Goal: Information Seeking & Learning: Learn about a topic

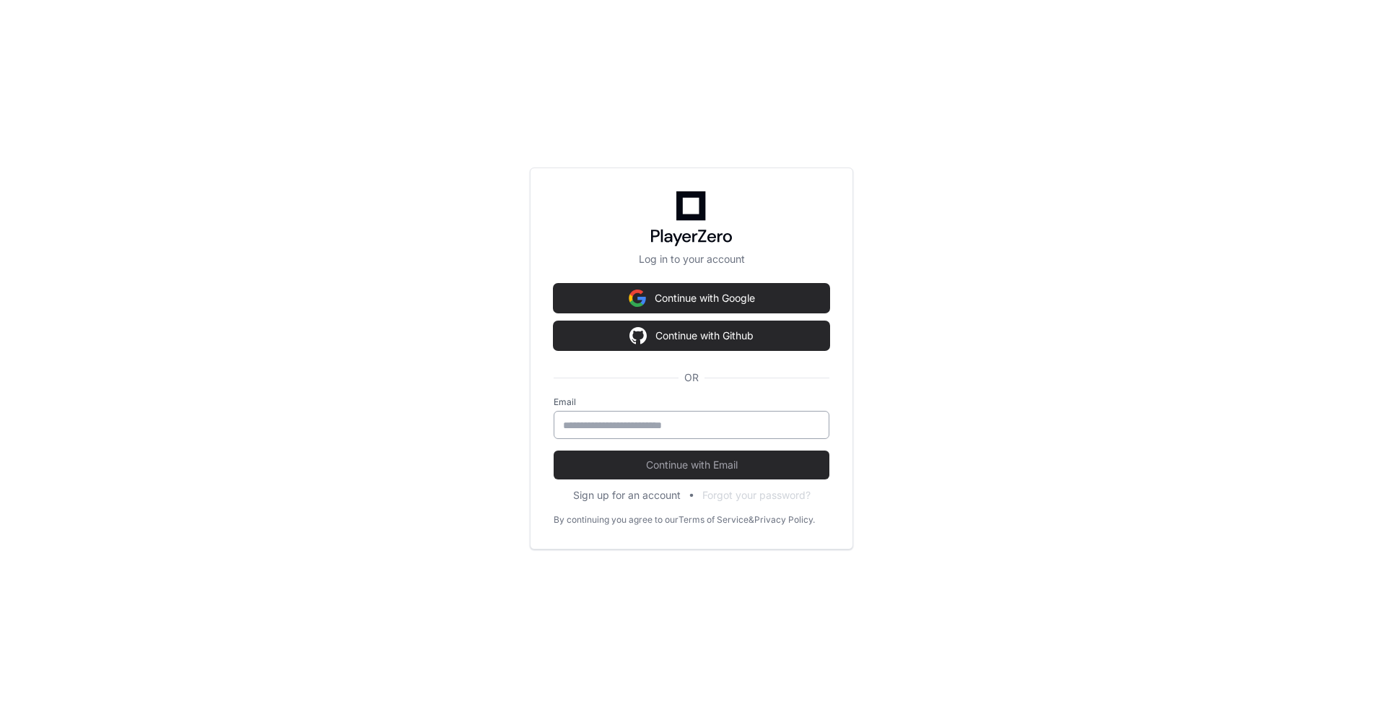
click at [628, 416] on div at bounding box center [692, 425] width 276 height 28
click at [661, 430] on input "email" at bounding box center [691, 425] width 257 height 14
type input "**********"
click at [695, 463] on span "Continue with Email" at bounding box center [692, 465] width 276 height 14
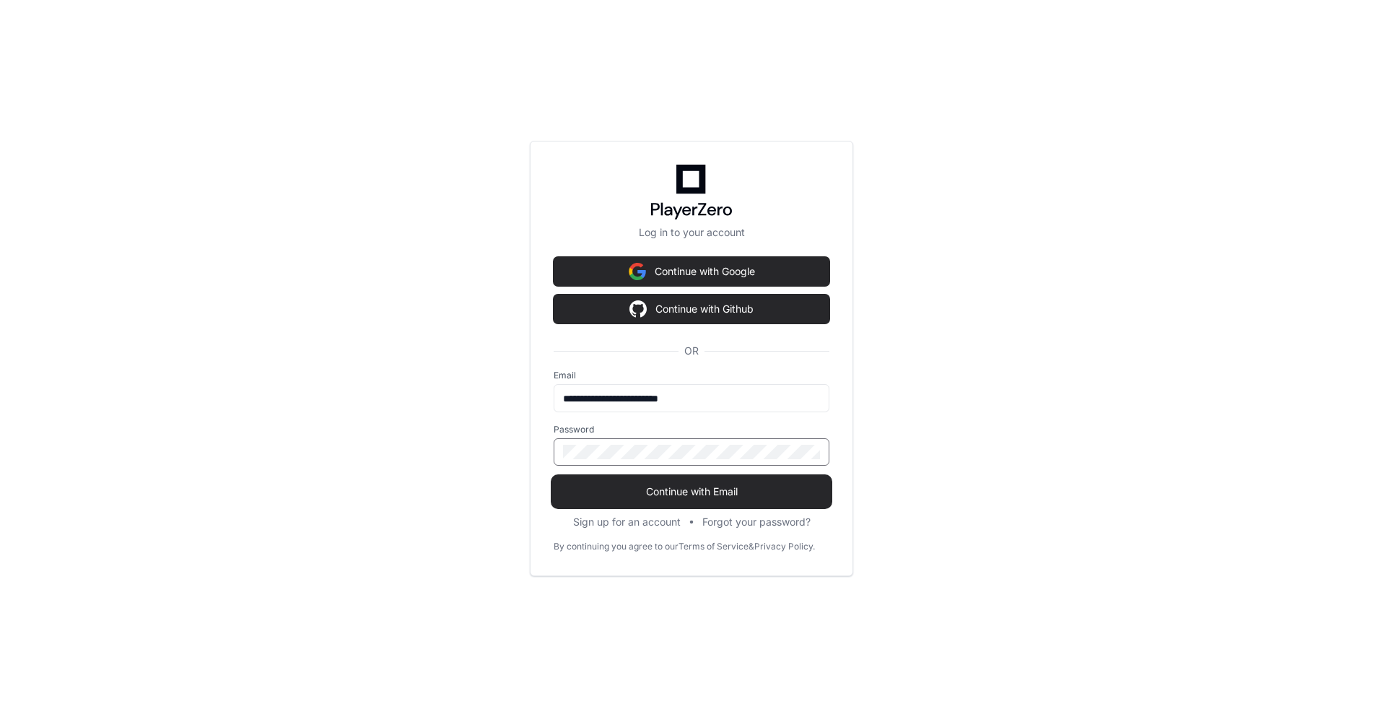
click at [603, 480] on button "Continue with Email" at bounding box center [692, 491] width 276 height 29
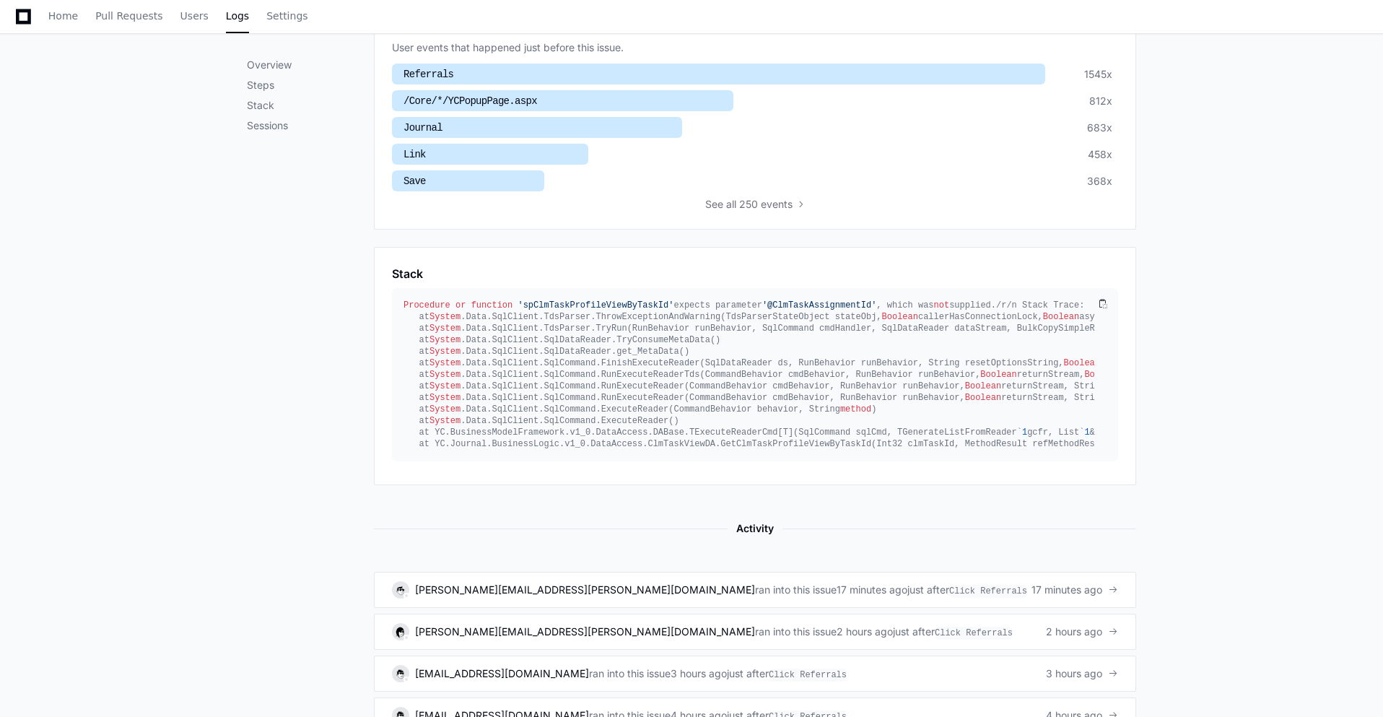
scroll to position [665, 0]
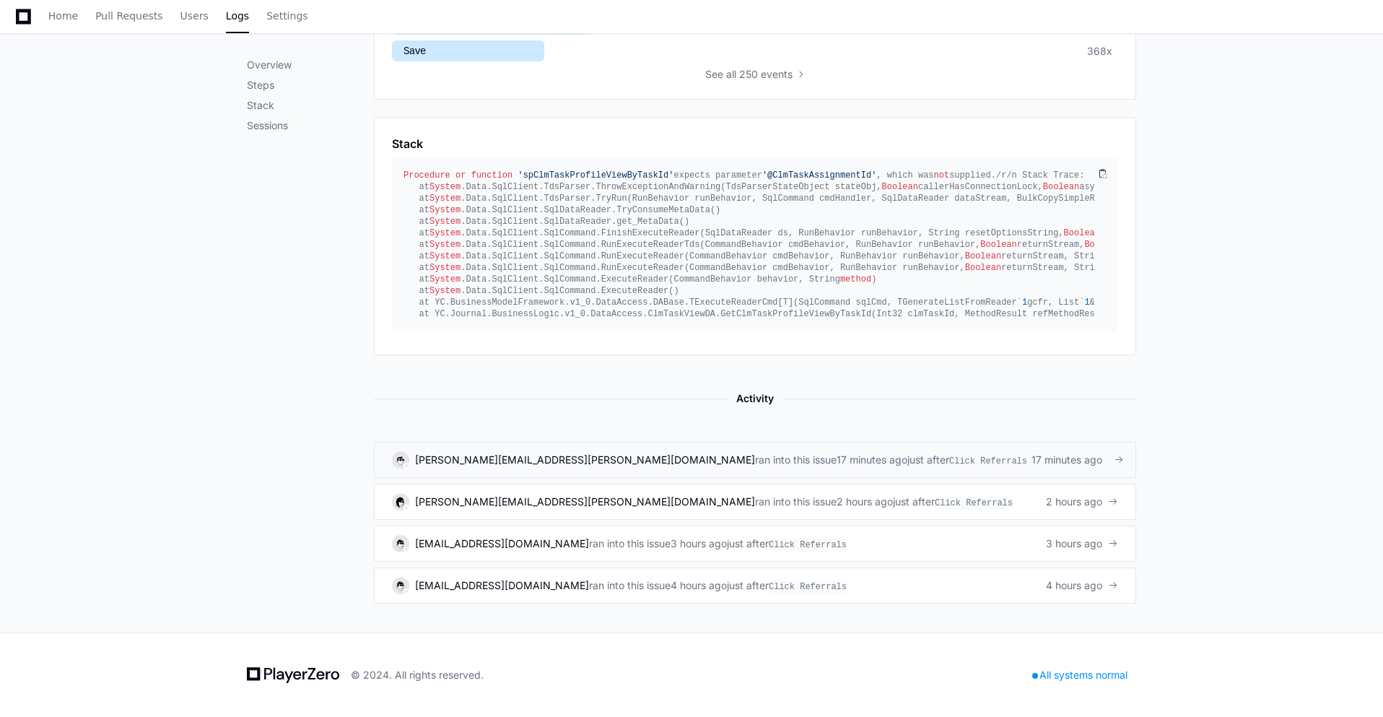
click at [836, 460] on div "17 minutes ago" at bounding box center [871, 459] width 71 height 14
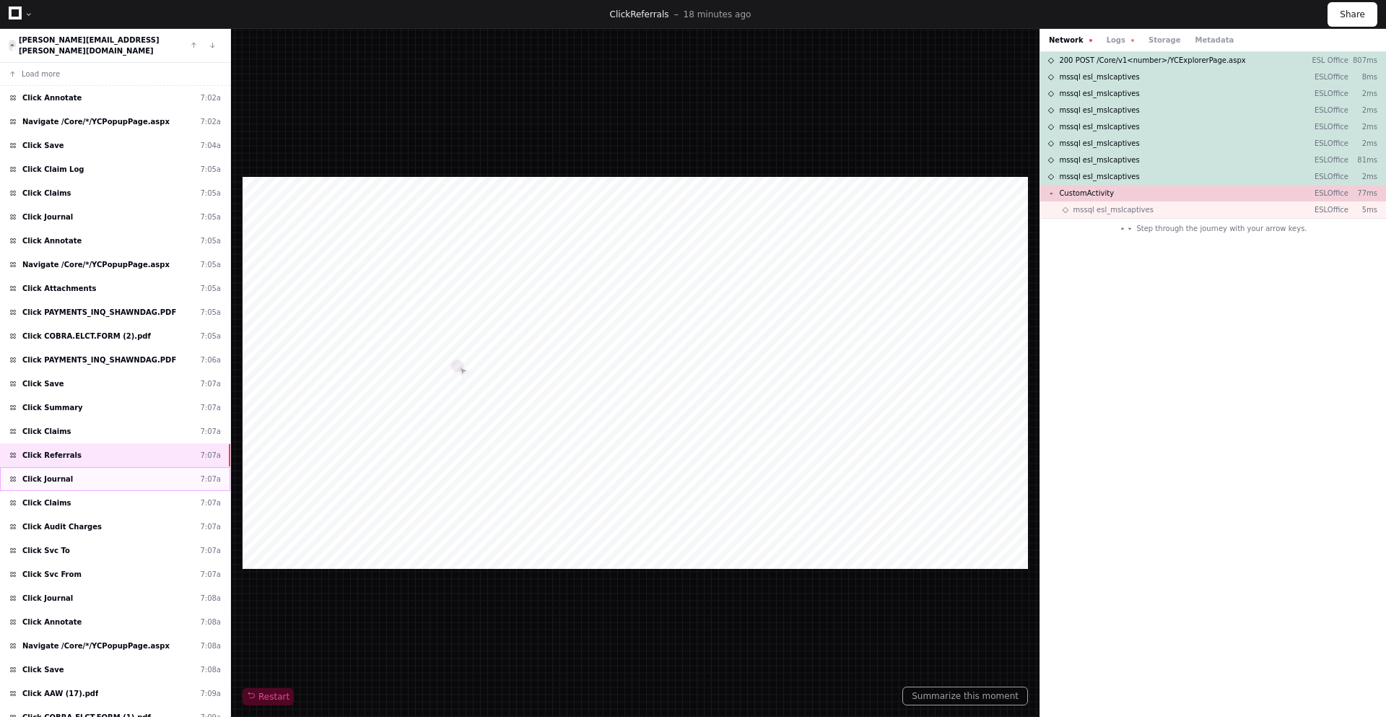
click at [81, 472] on div "Click Journal 7:07a" at bounding box center [115, 479] width 230 height 24
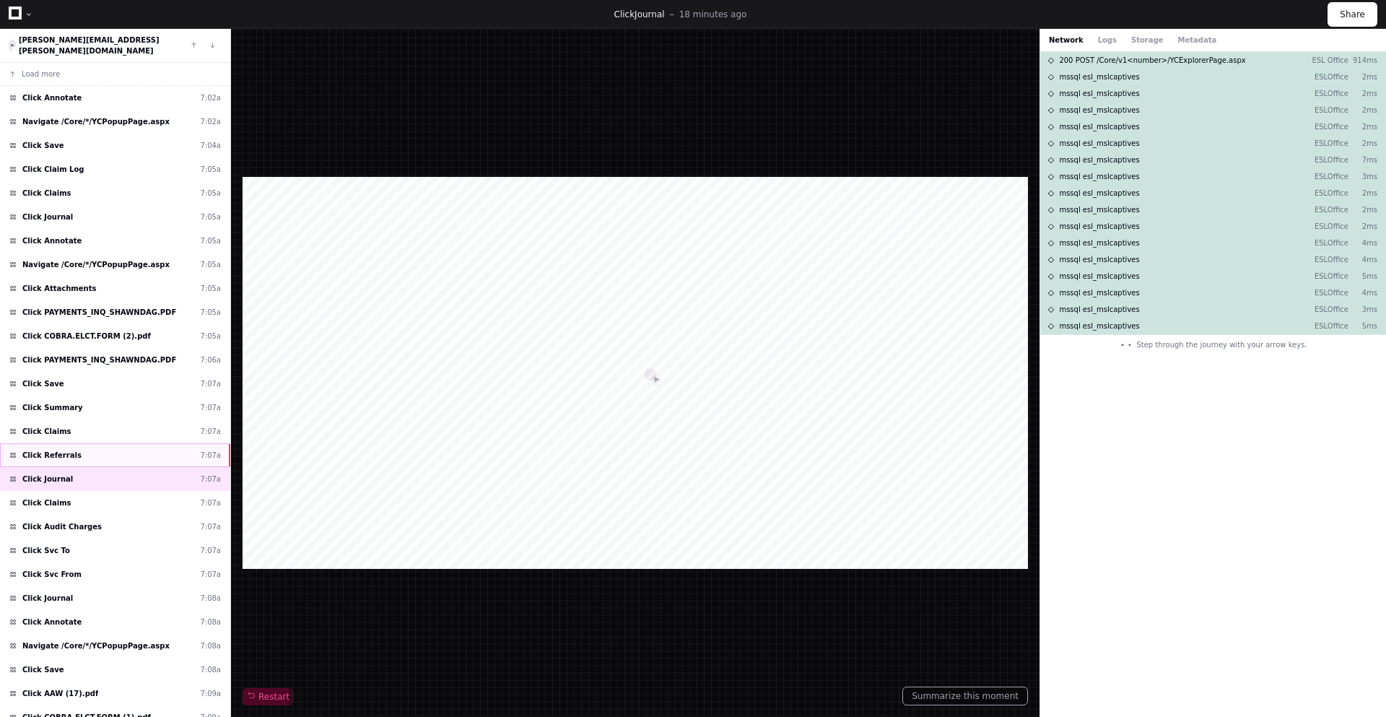
click at [94, 443] on div "Click Referrals 7:07a" at bounding box center [115, 455] width 230 height 24
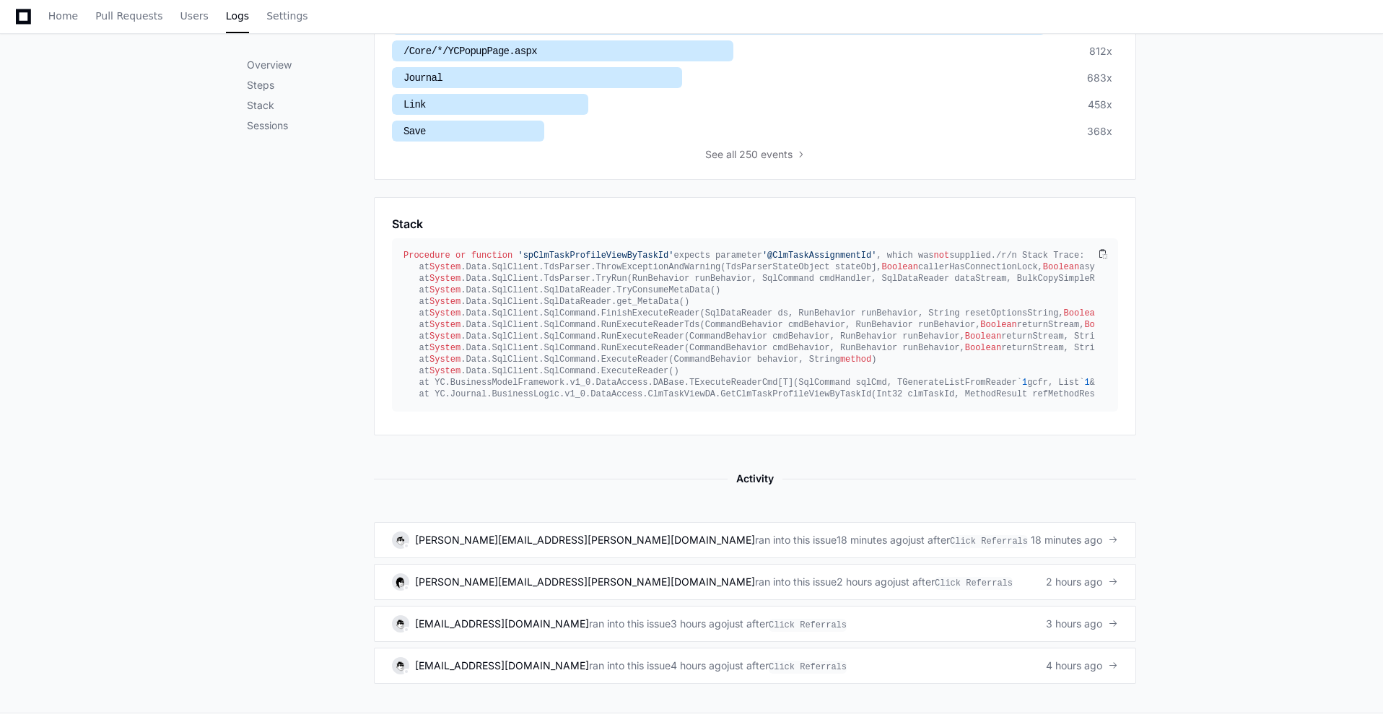
scroll to position [665, 0]
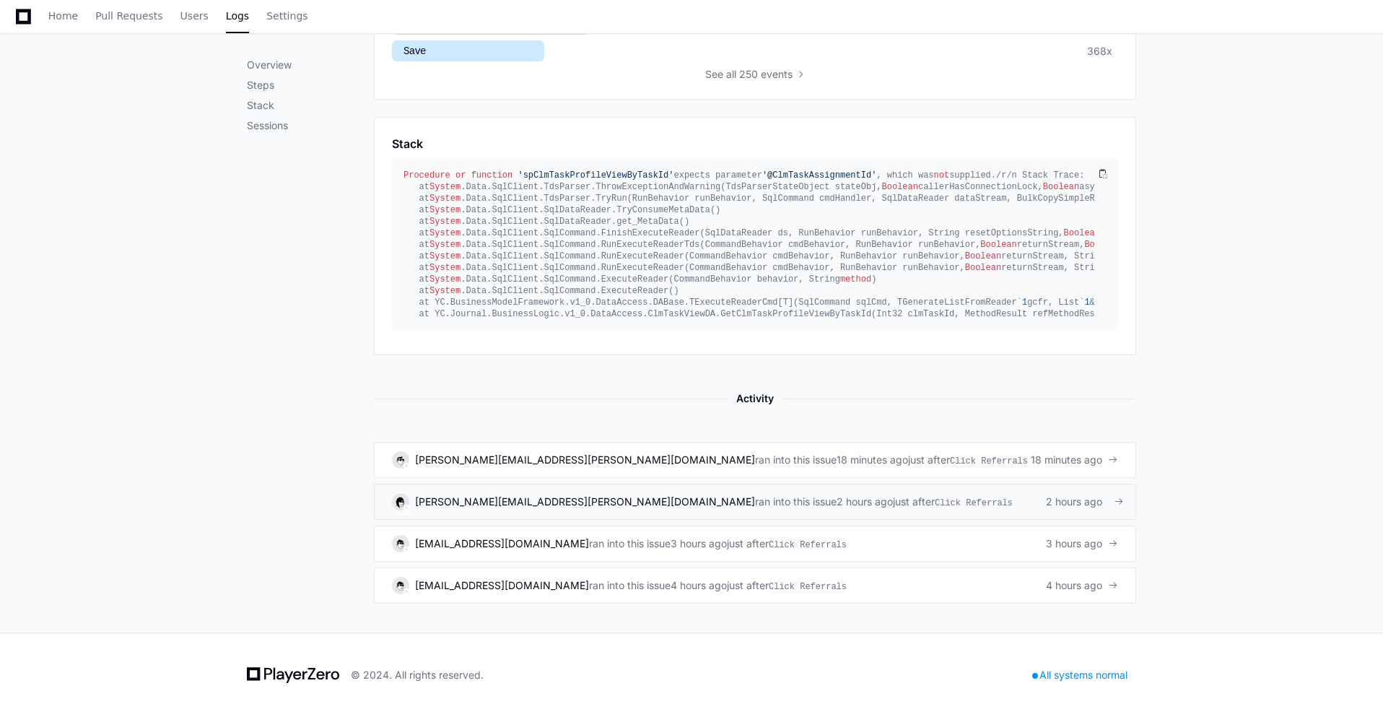
click at [836, 499] on div "2 hours ago" at bounding box center [864, 501] width 56 height 14
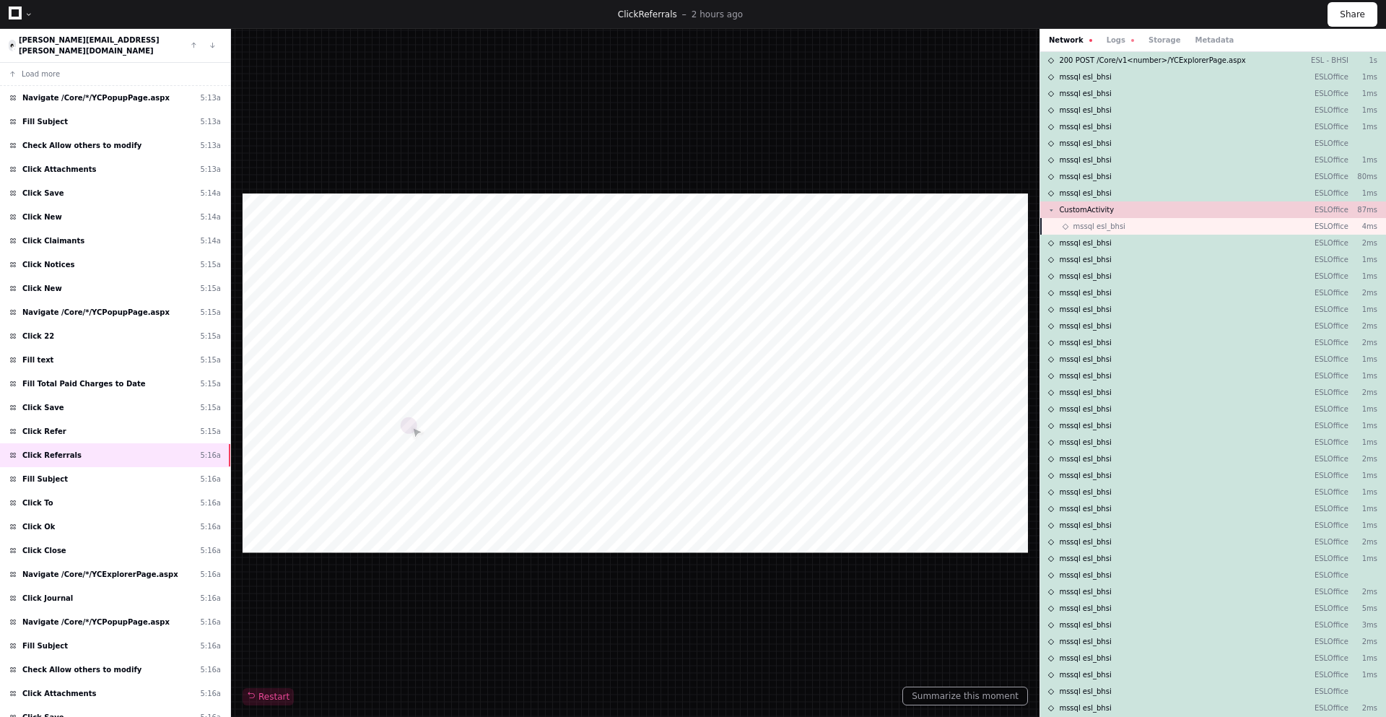
click at [1112, 224] on span "mssql esl_bhsi" at bounding box center [1099, 226] width 52 height 11
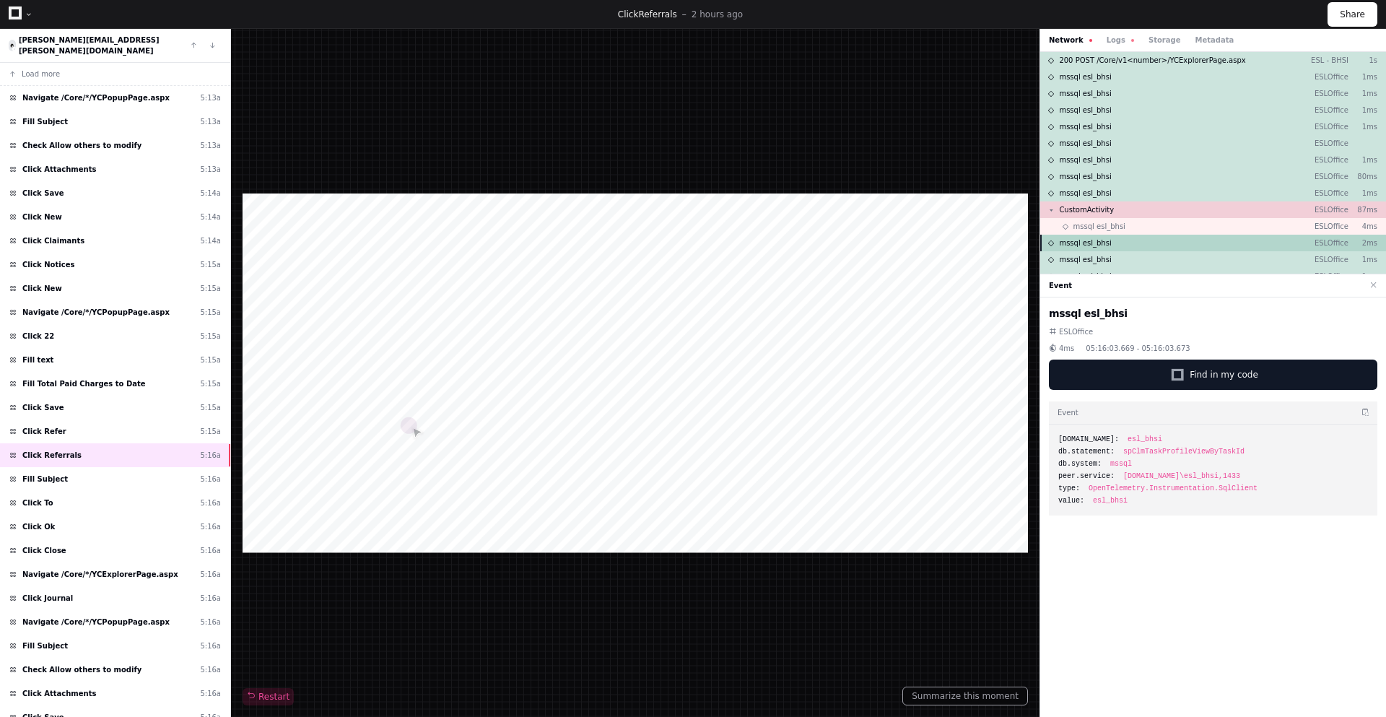
click at [1114, 240] on div "mssql esl_bhsi ESLOffice 2ms" at bounding box center [1213, 243] width 346 height 17
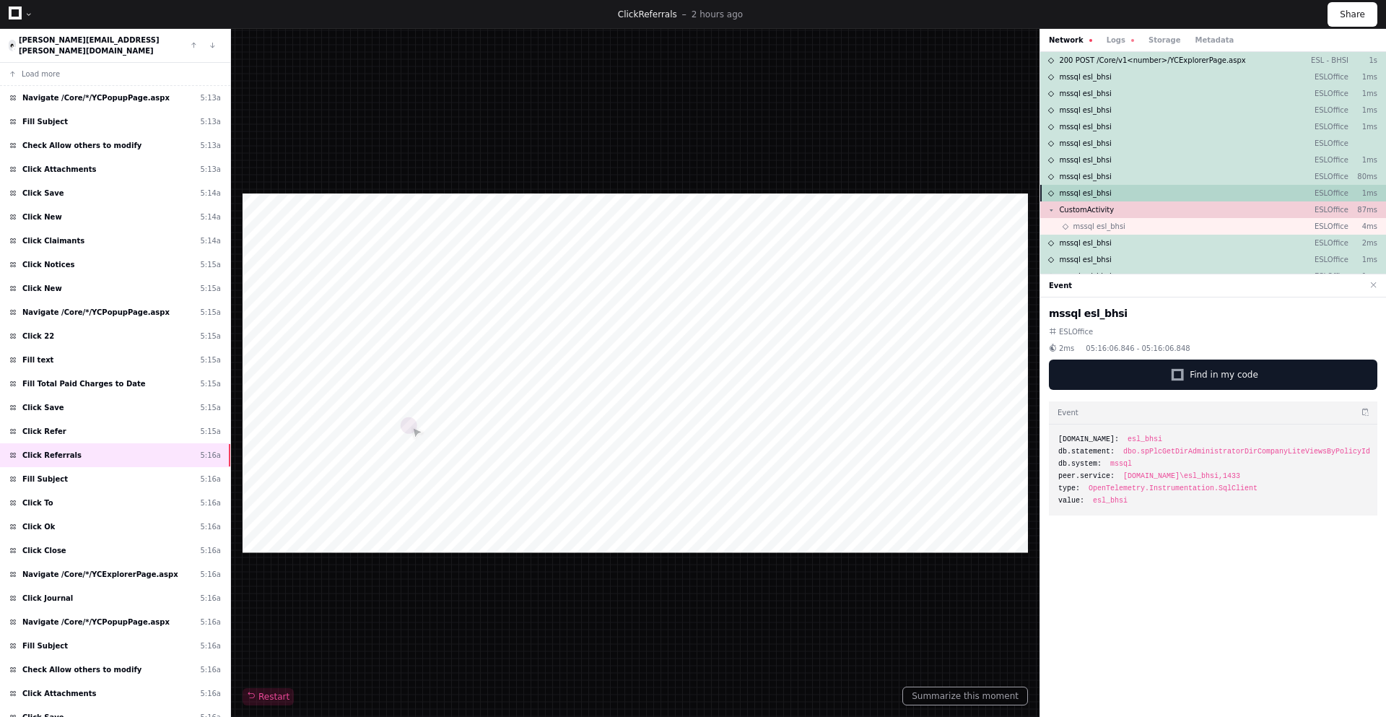
click at [1098, 192] on span "mssql esl_bhsi" at bounding box center [1085, 193] width 52 height 11
click at [1108, 208] on div "CustomActivity ESLOffice 87ms" at bounding box center [1213, 209] width 346 height 17
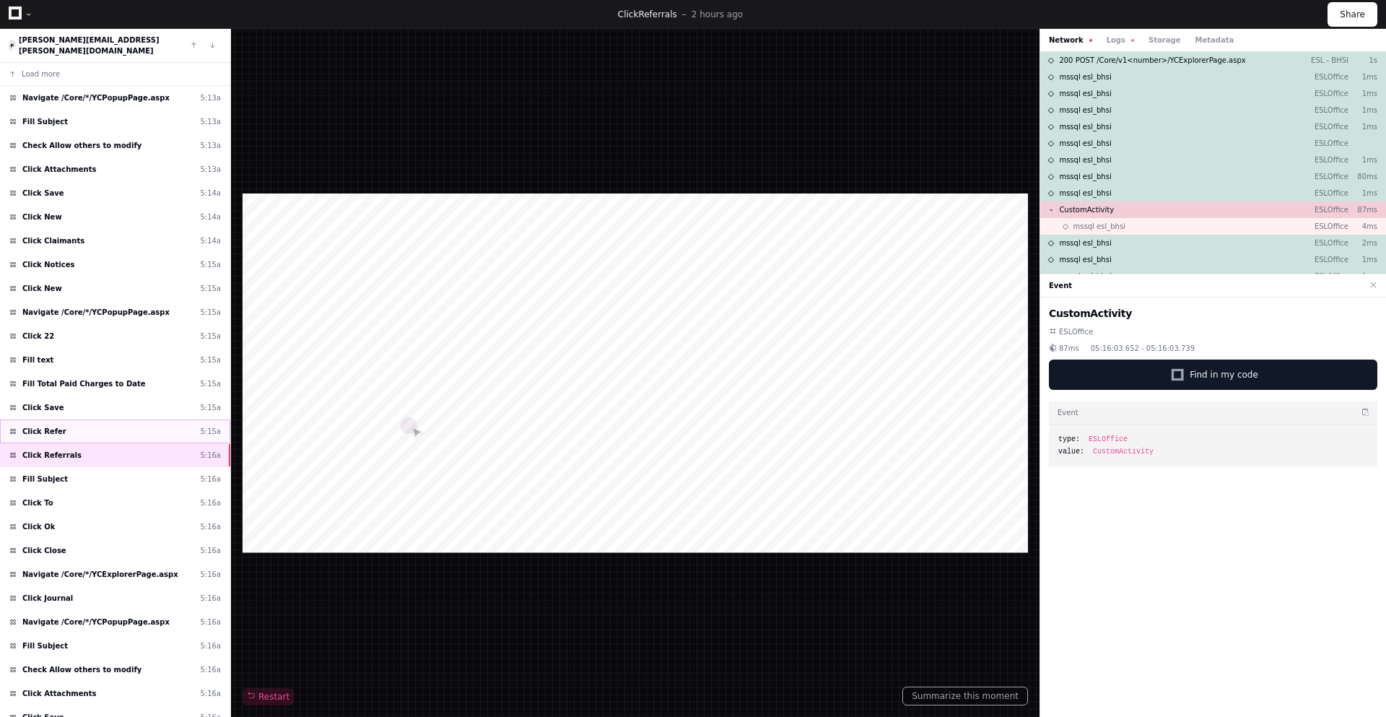
click at [104, 422] on div "Click Refer 5:15a" at bounding box center [115, 431] width 230 height 24
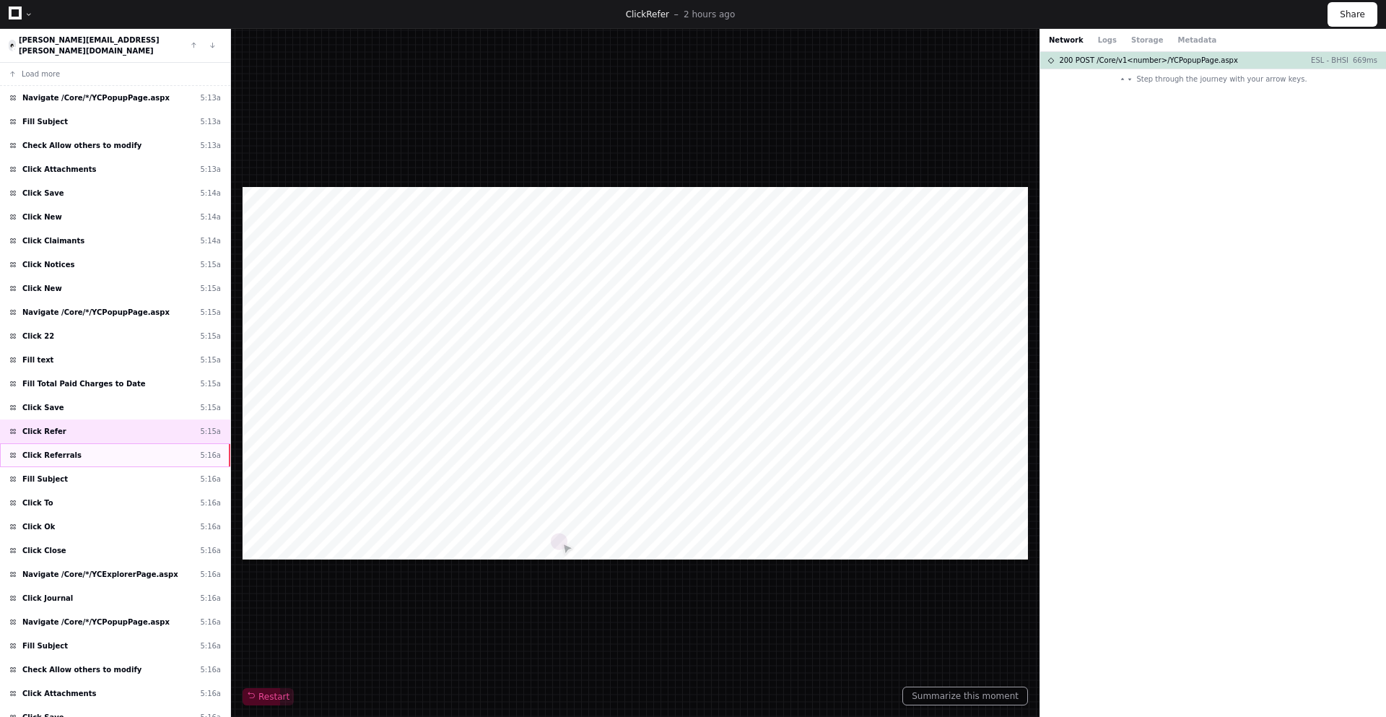
click at [113, 447] on div "Click Referrals 5:16a" at bounding box center [115, 455] width 230 height 24
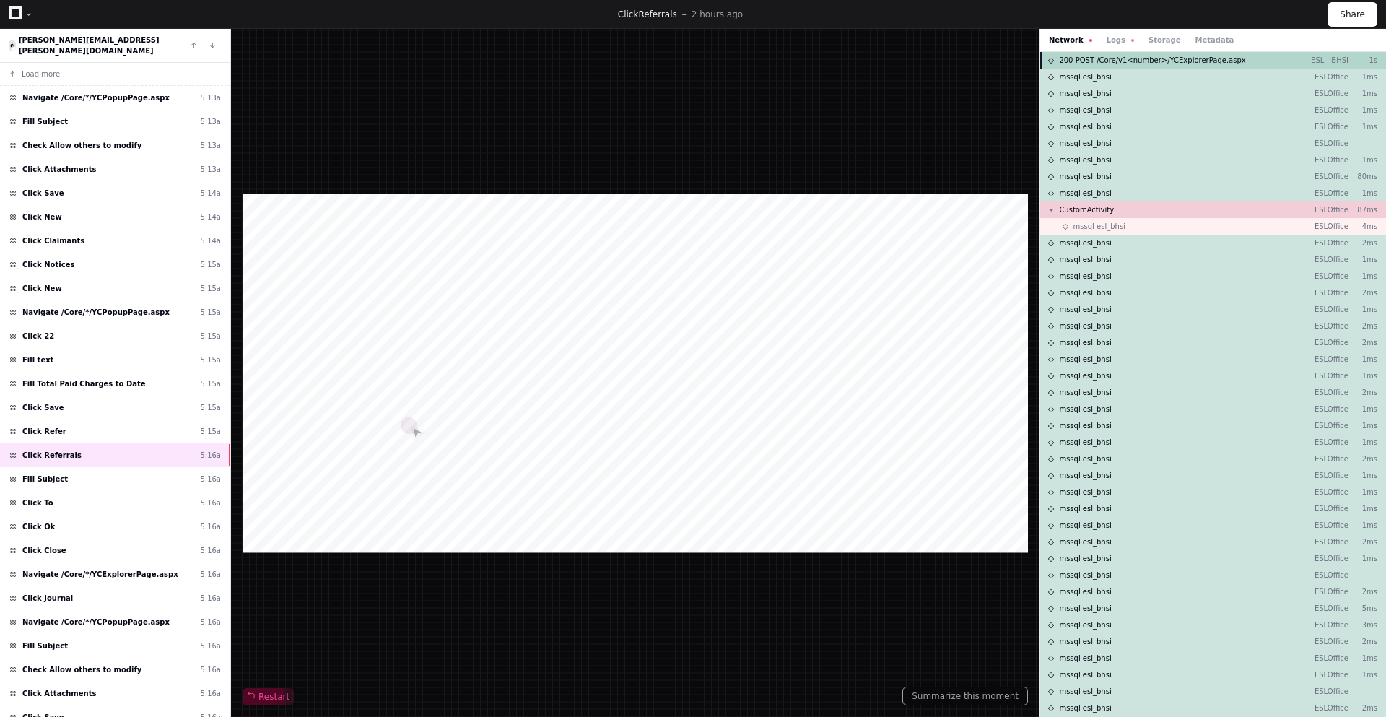
click at [1140, 59] on span "200 POST /Core/v1<number>/YCExplorerPage.aspx" at bounding box center [1152, 60] width 186 height 11
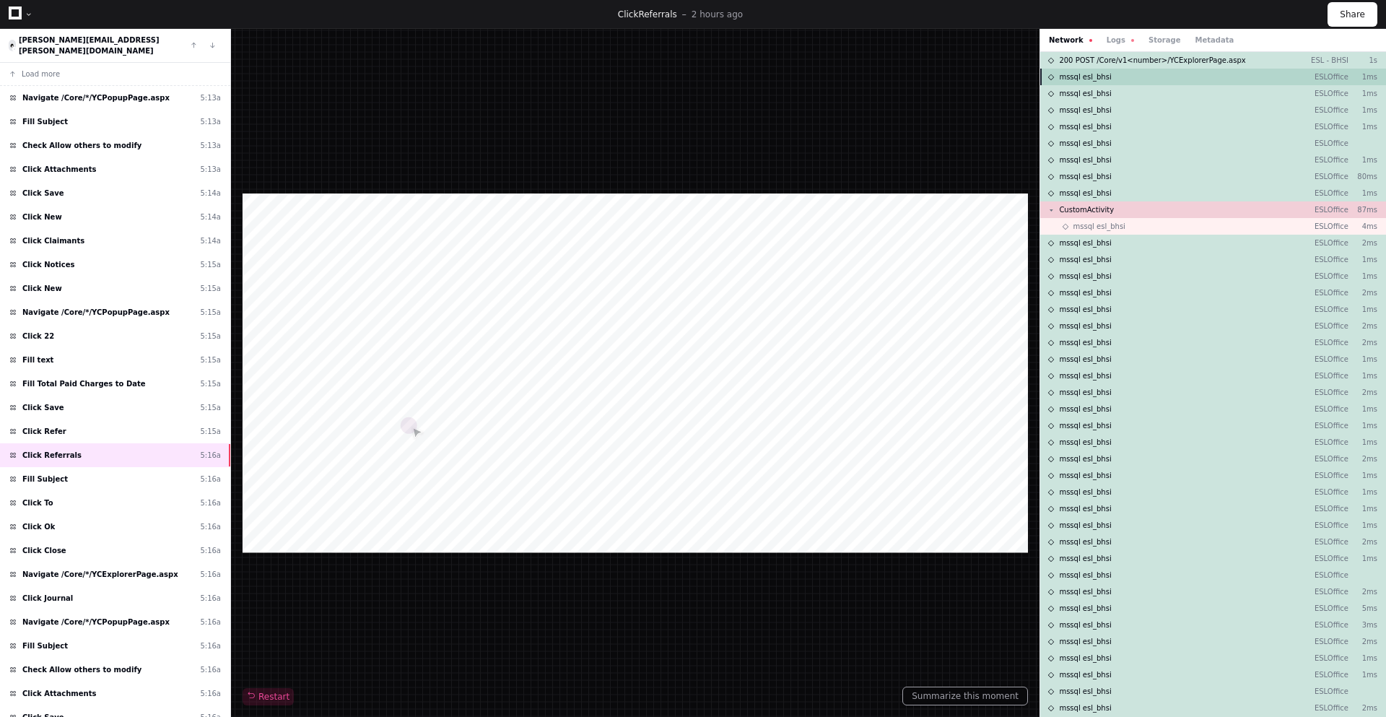
click at [1095, 76] on span "mssql esl_bhsi" at bounding box center [1085, 76] width 52 height 11
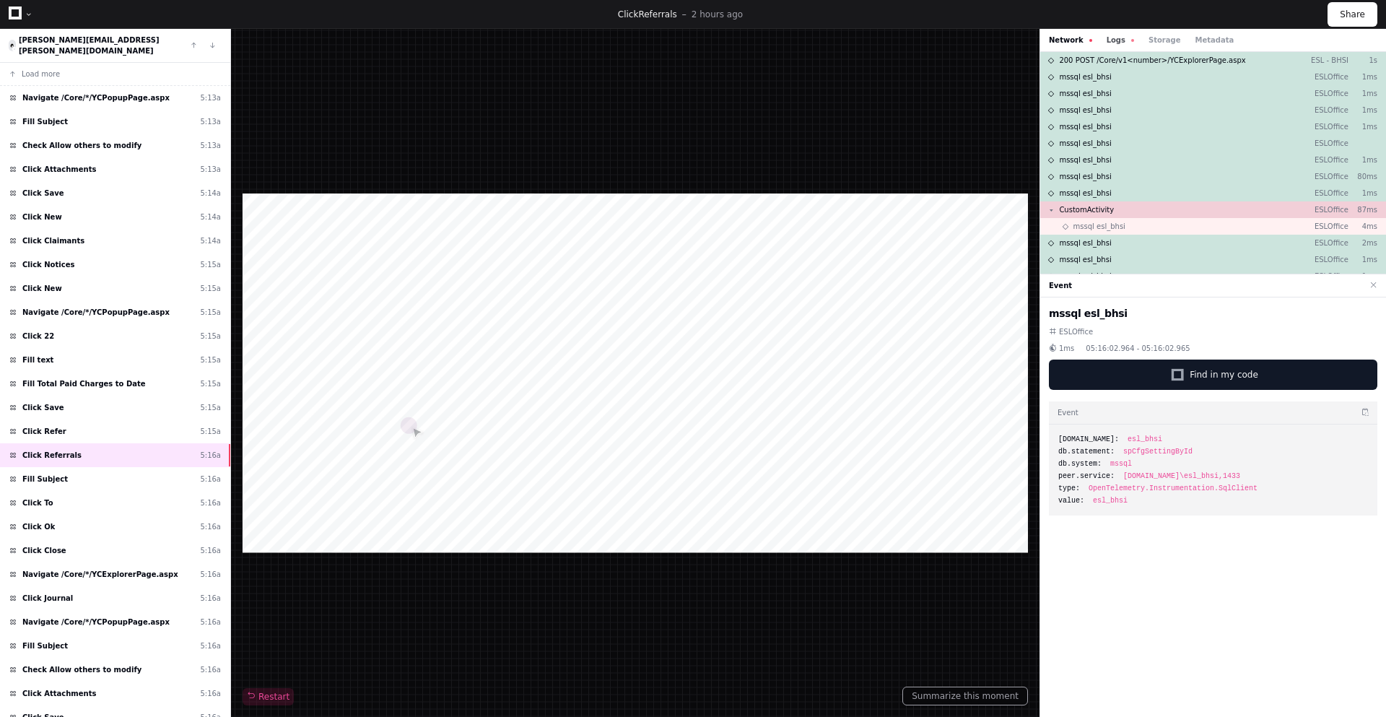
click at [1111, 41] on button "Logs" at bounding box center [1119, 40] width 27 height 11
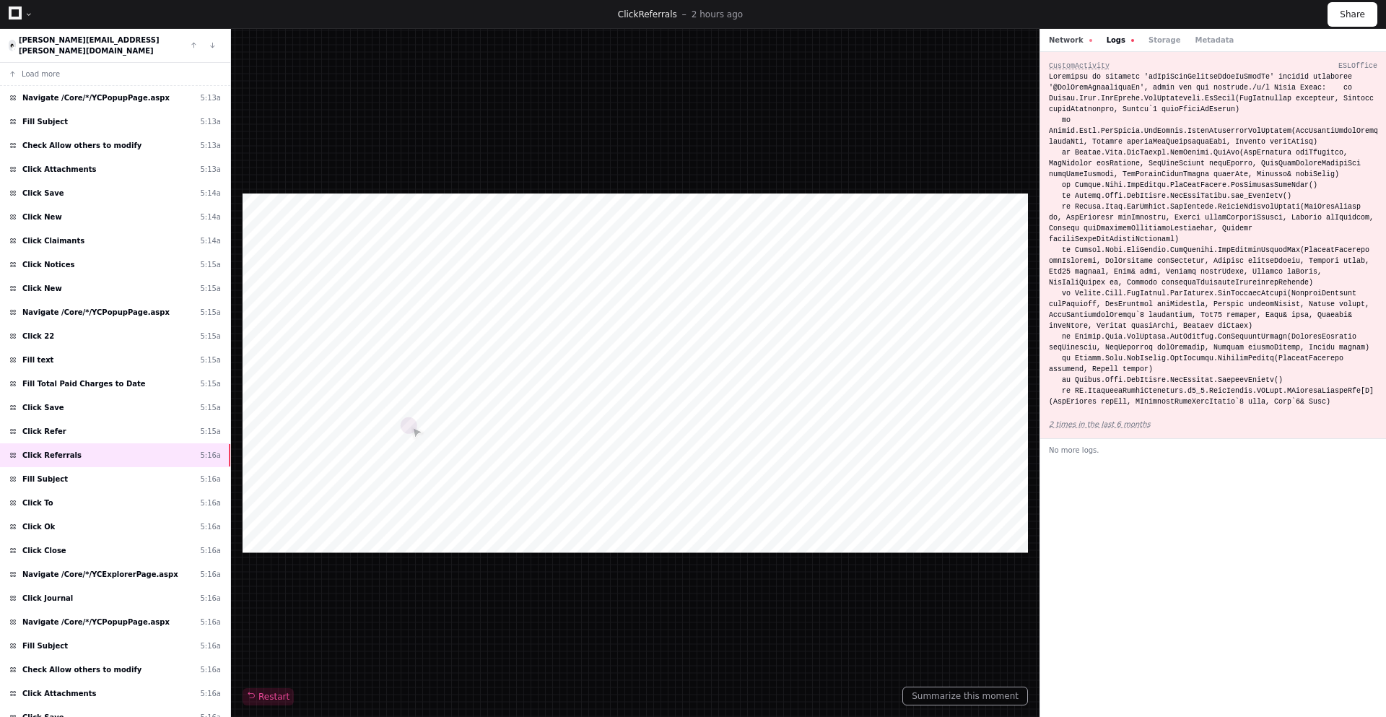
click at [1057, 41] on button "Network" at bounding box center [1070, 40] width 43 height 11
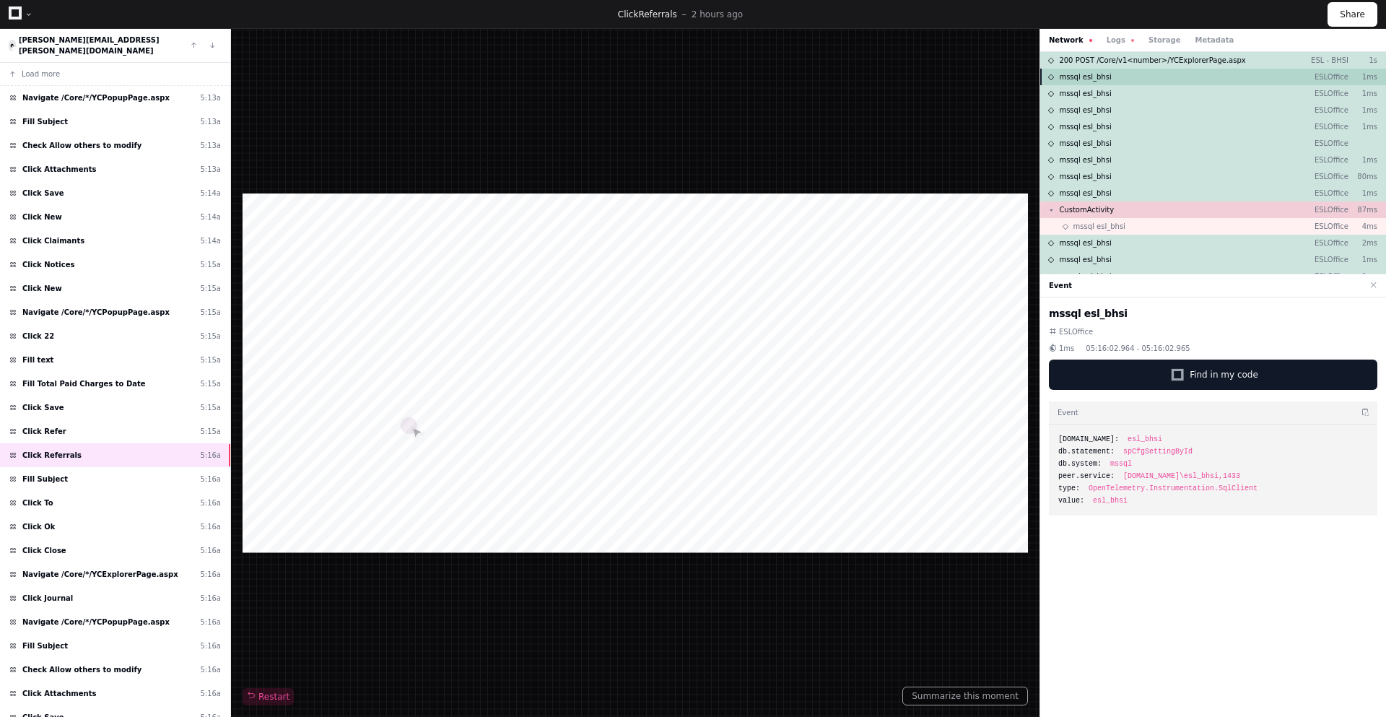
click at [1091, 79] on span "mssql esl_bhsi" at bounding box center [1085, 76] width 52 height 11
click at [1128, 190] on div "mssql esl_bhsi ESLOffice 1ms" at bounding box center [1213, 193] width 346 height 17
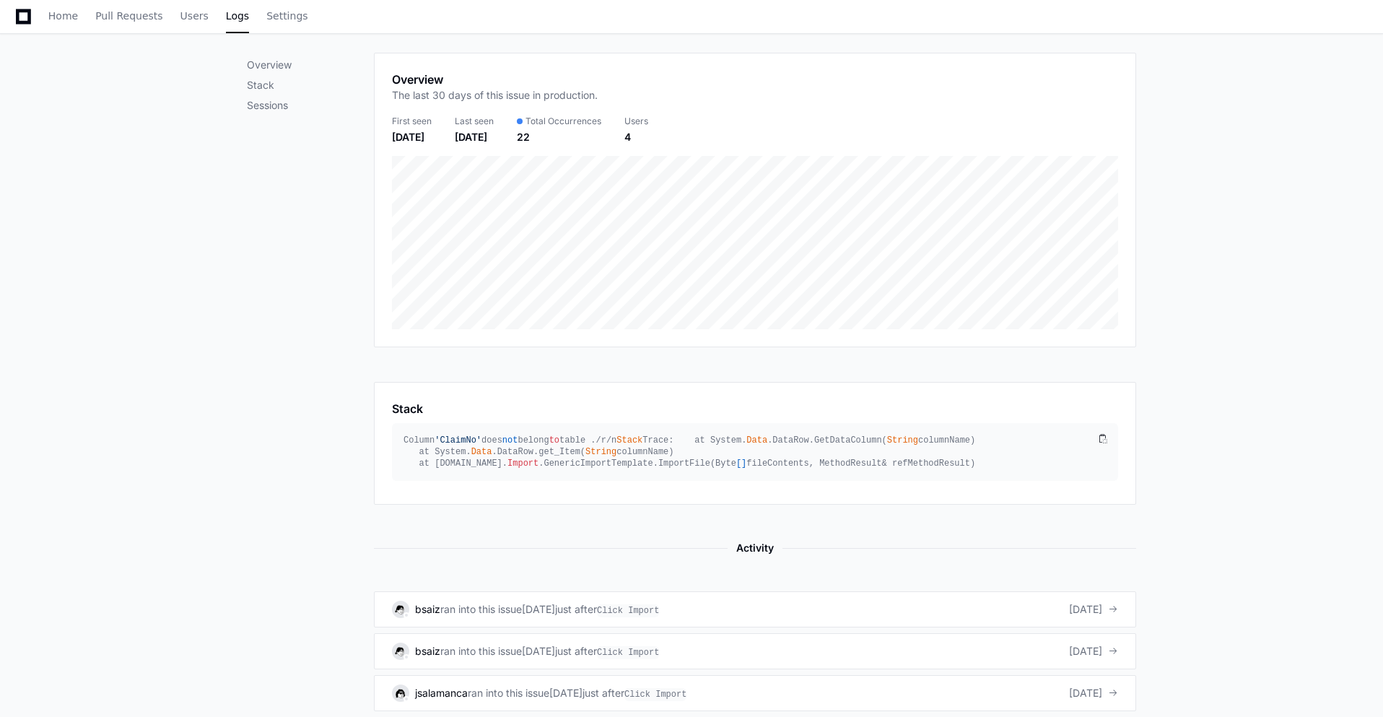
scroll to position [320, 0]
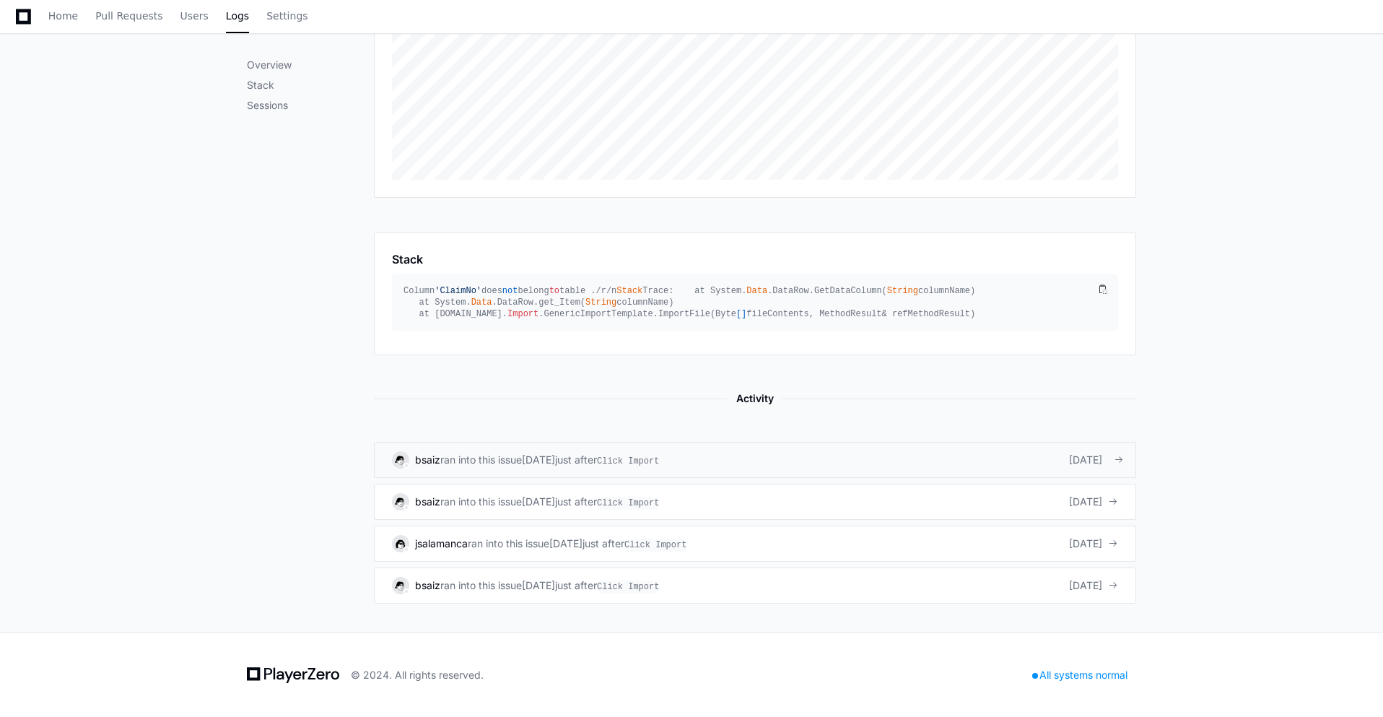
click at [522, 456] on span "ran into this issue" at bounding box center [481, 459] width 82 height 14
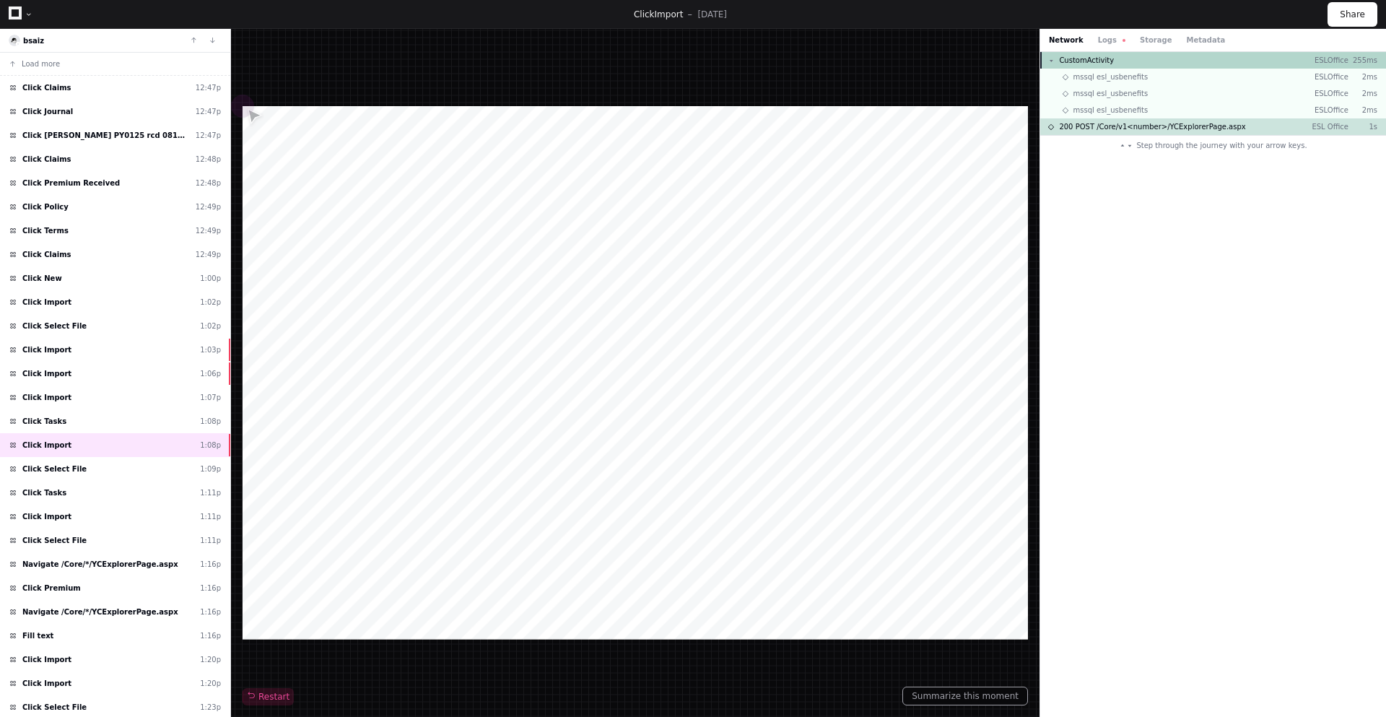
click at [1132, 61] on div "CustomActivity ESLOffice 255ms" at bounding box center [1213, 60] width 346 height 17
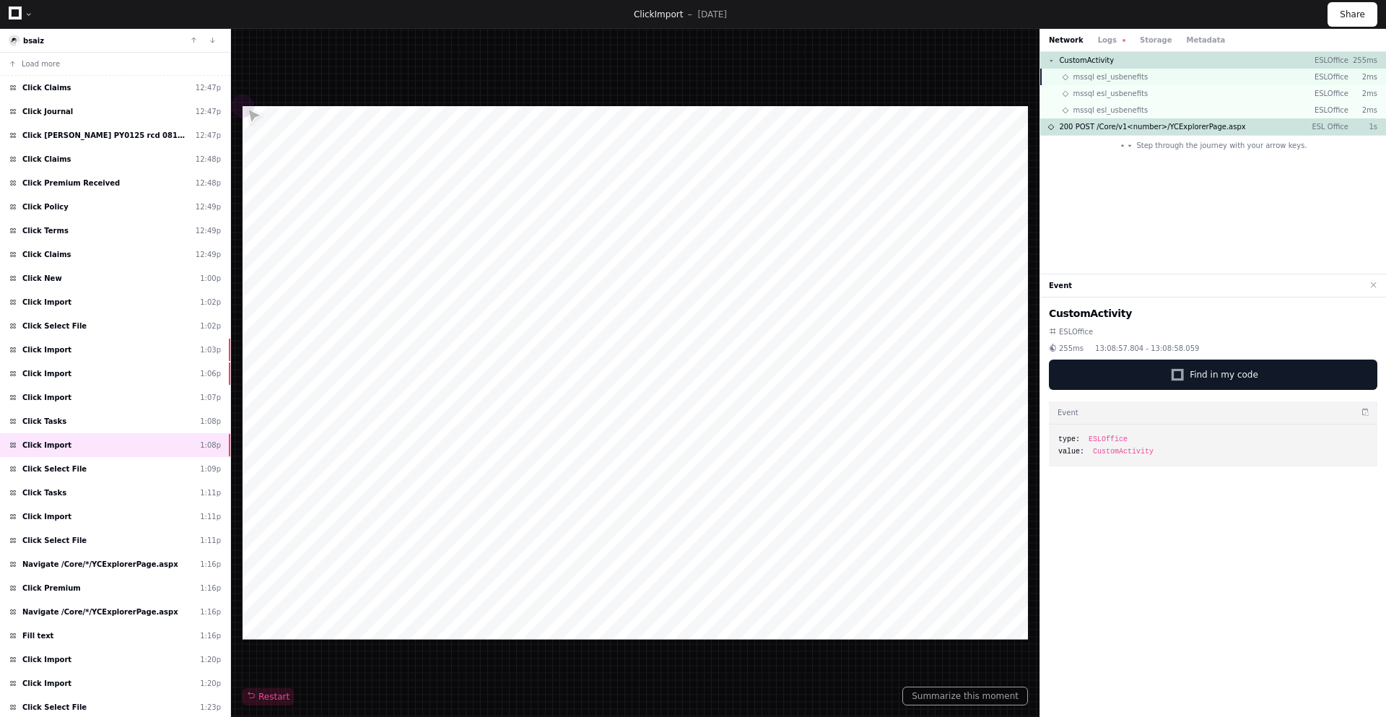
click at [1134, 76] on span "mssql esl_usbenefits" at bounding box center [1110, 76] width 75 height 11
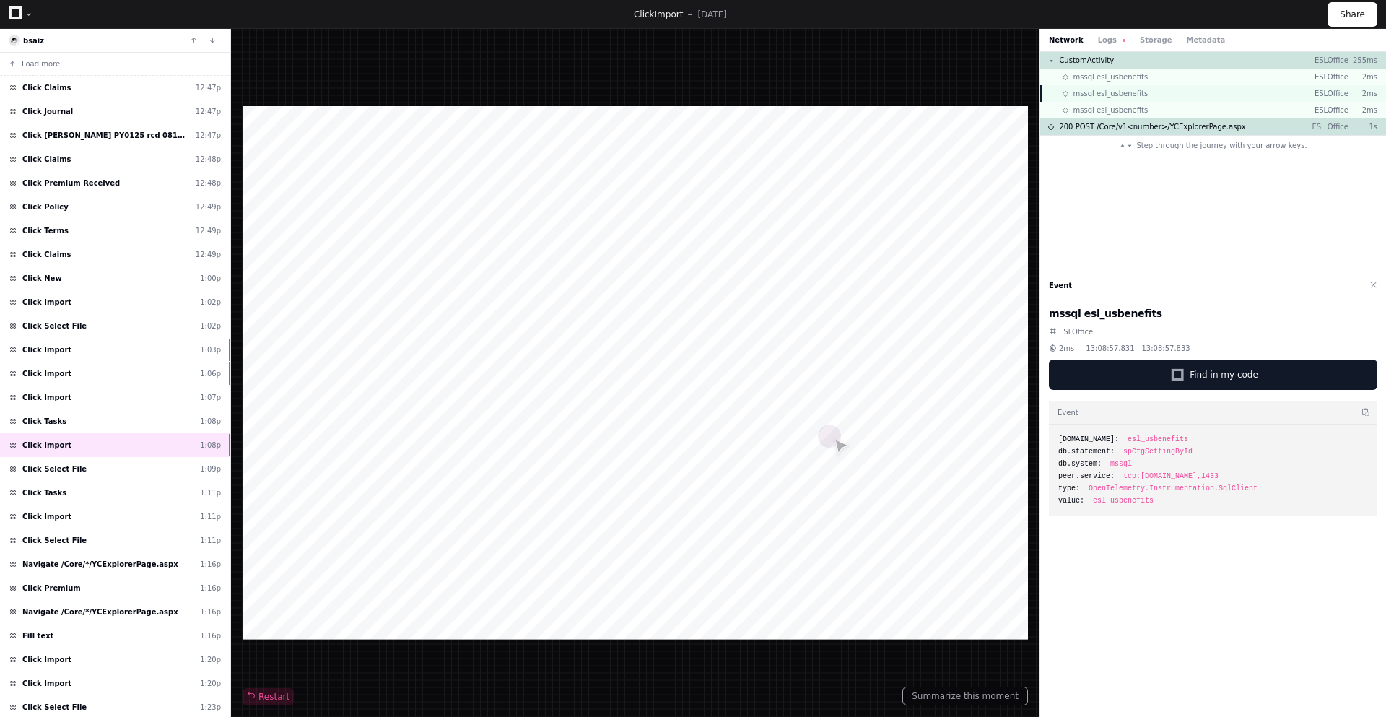
click at [1143, 95] on div "mssql esl_usbenefits ESLOffice 2ms" at bounding box center [1213, 93] width 346 height 17
click at [1147, 108] on div "mssql esl_usbenefits ESLOffice 2ms" at bounding box center [1213, 110] width 346 height 17
click at [1150, 128] on span "200 POST /Core/v1<number>/YCExplorerPage.aspx" at bounding box center [1152, 126] width 186 height 11
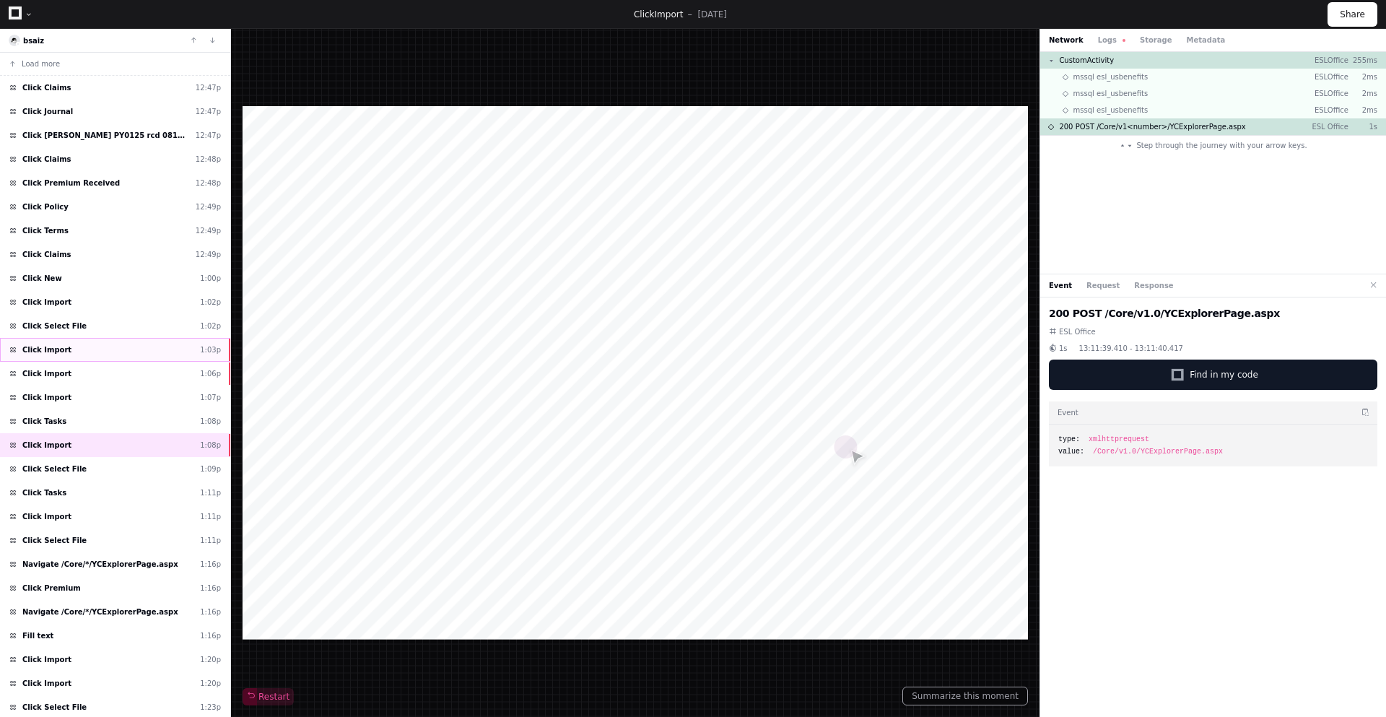
click at [83, 353] on div "Click Import 1:03p" at bounding box center [115, 350] width 230 height 24
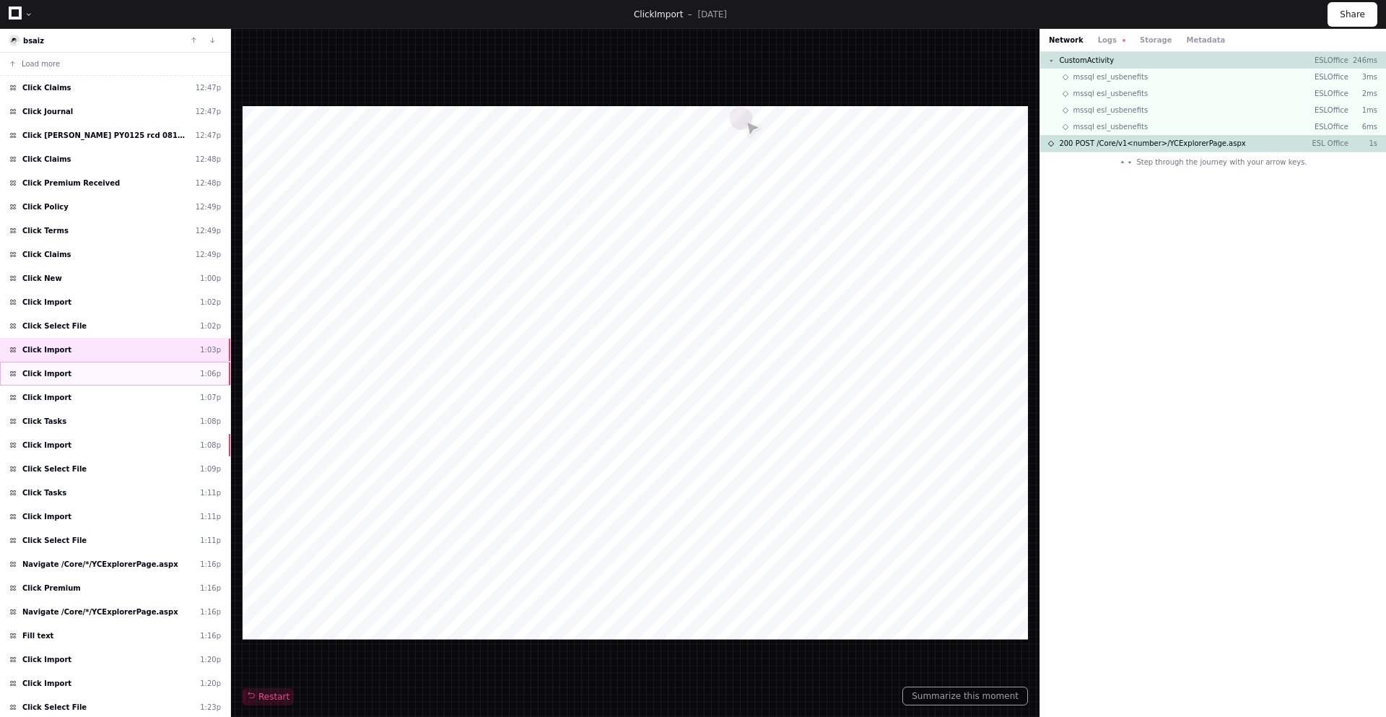
click at [94, 375] on div "Click Import 1:06p" at bounding box center [115, 374] width 230 height 24
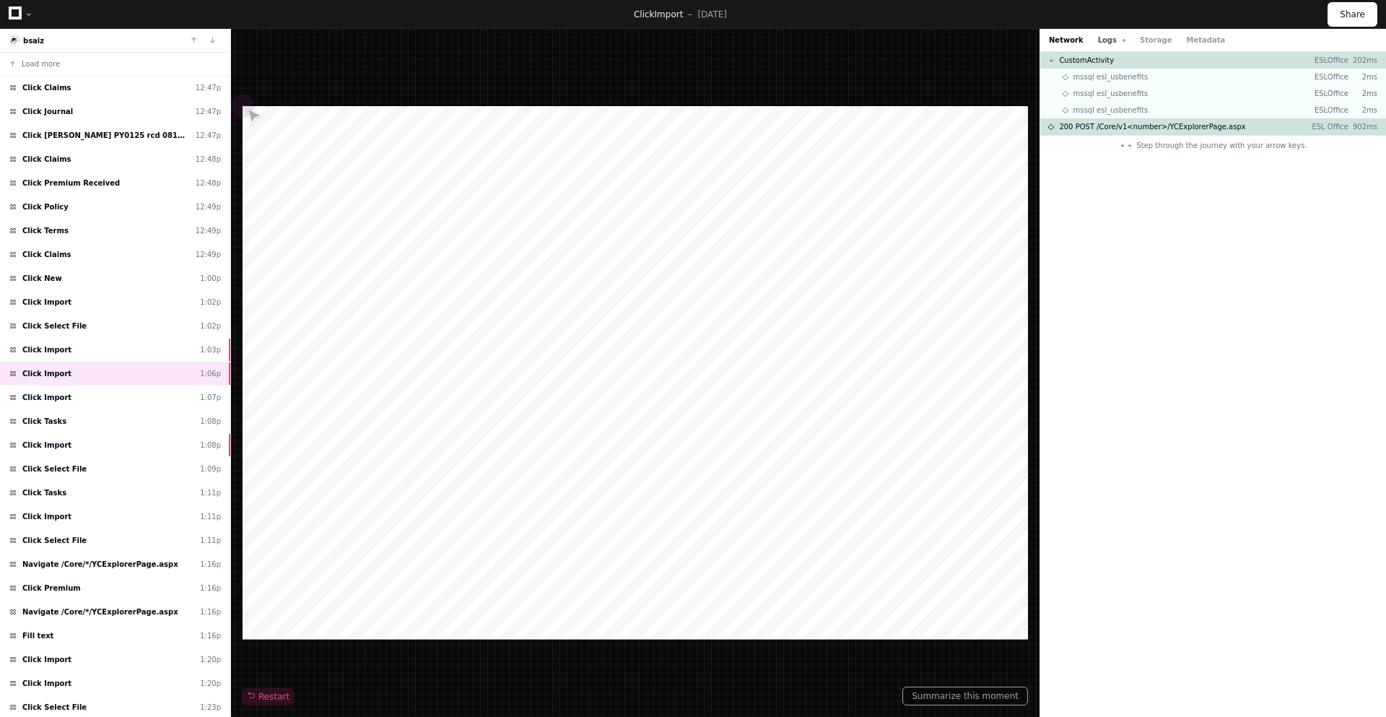
click at [1102, 43] on button "Logs" at bounding box center [1111, 40] width 27 height 11
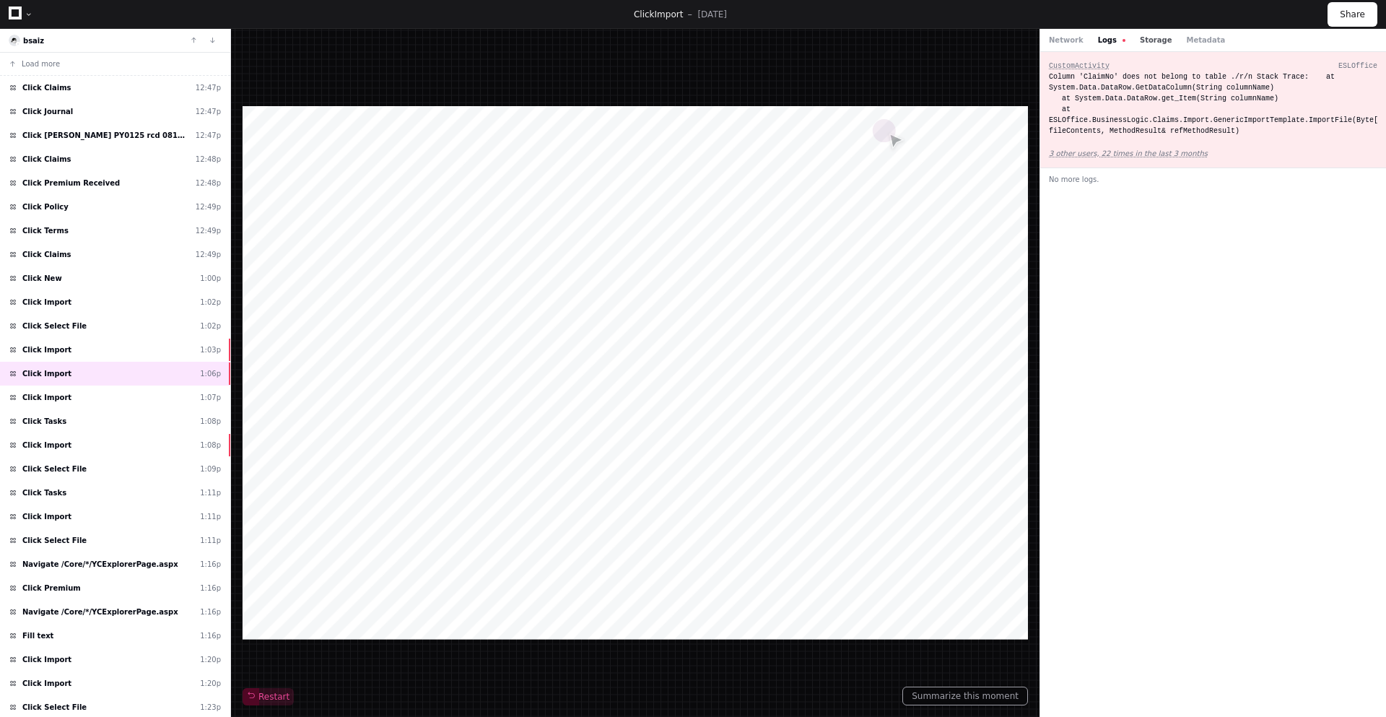
click at [1142, 43] on button "Storage" at bounding box center [1155, 40] width 32 height 11
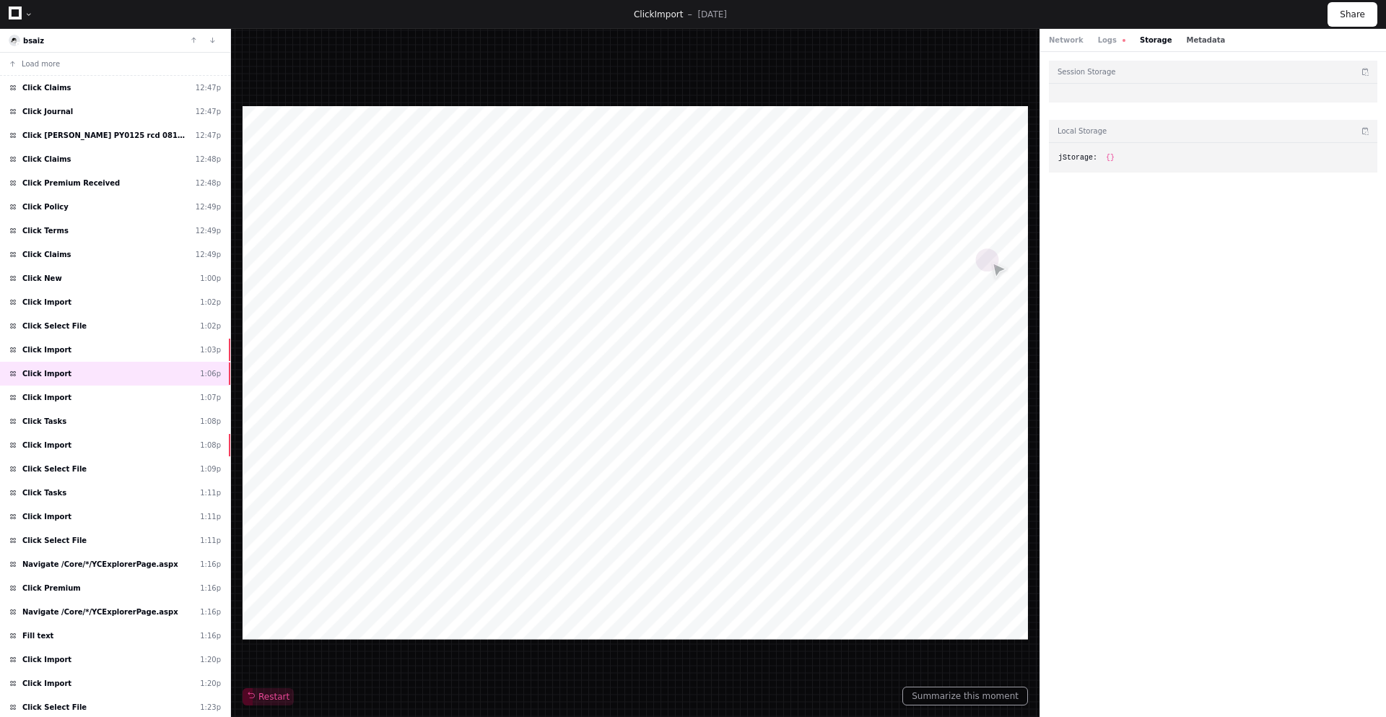
click at [1186, 38] on button "Metadata" at bounding box center [1205, 40] width 39 height 11
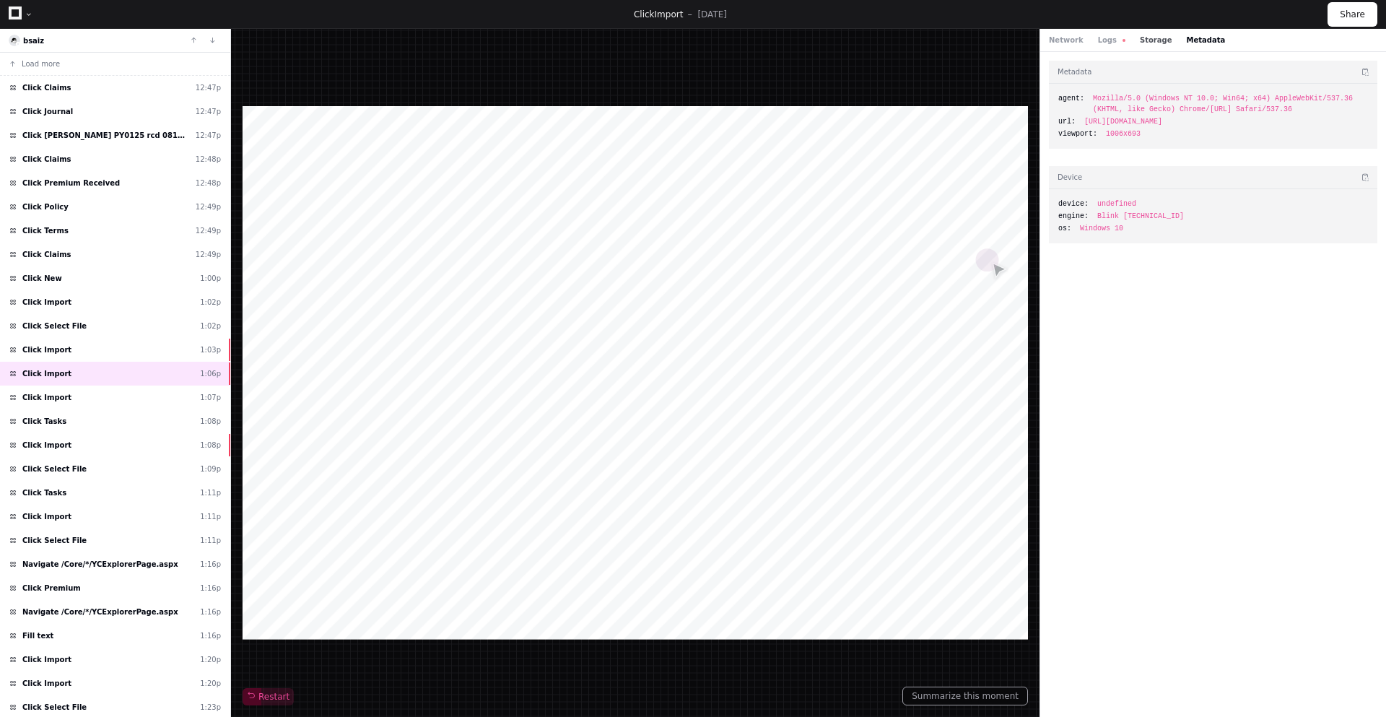
click at [1139, 40] on button "Storage" at bounding box center [1155, 40] width 32 height 11
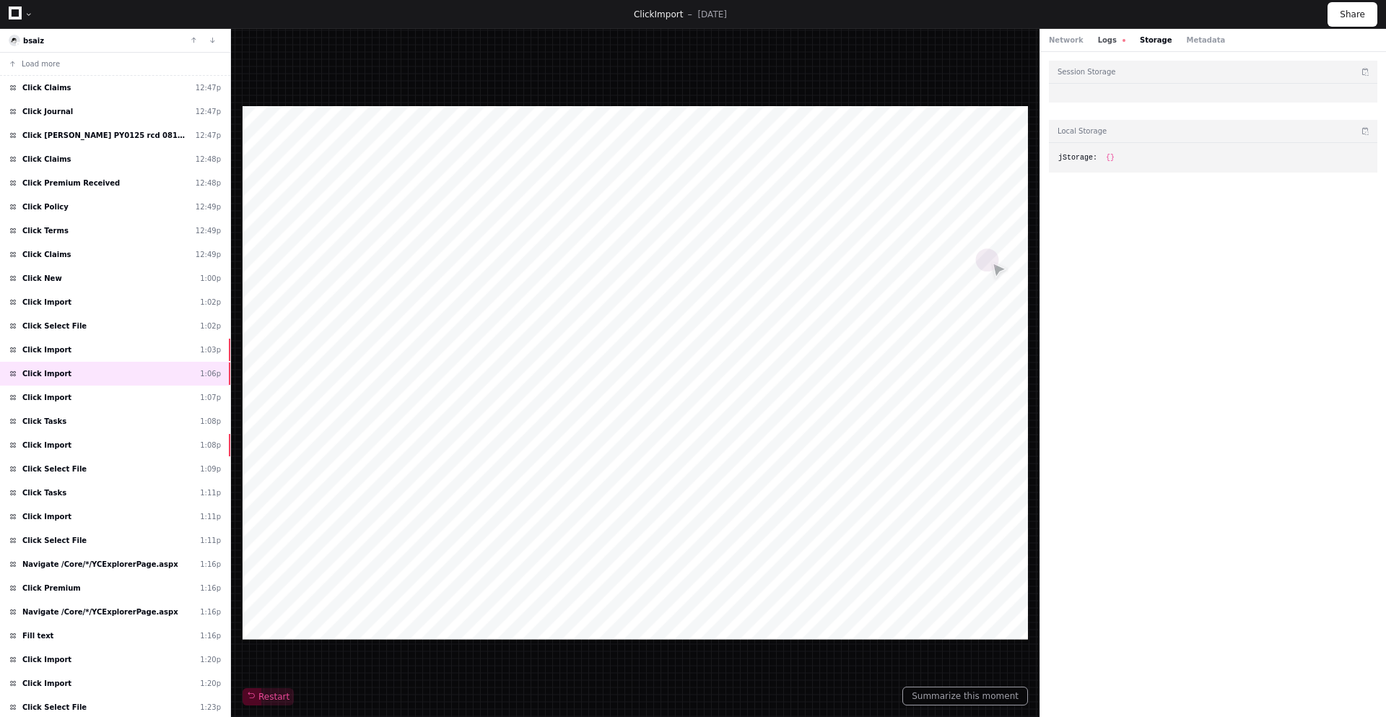
click at [1104, 40] on button "Logs" at bounding box center [1111, 40] width 27 height 11
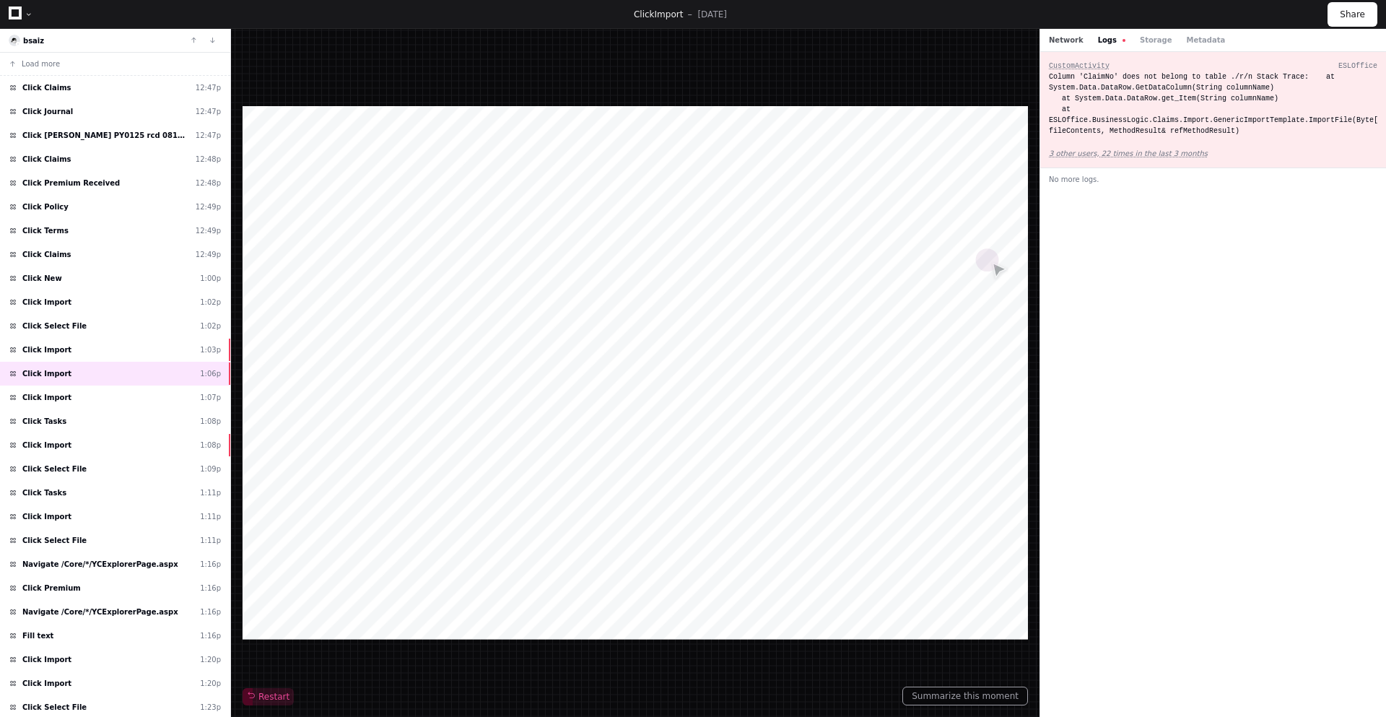
click at [1063, 40] on button "Network" at bounding box center [1066, 40] width 35 height 11
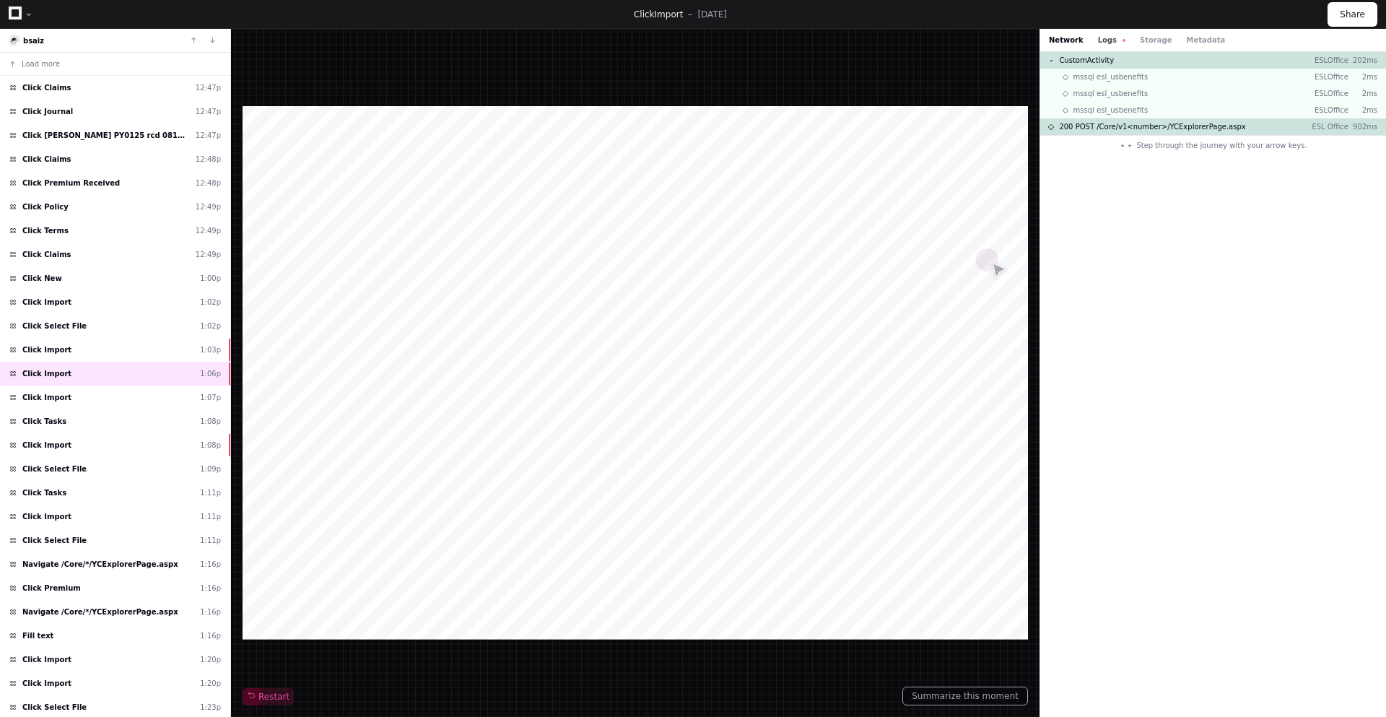
click at [1108, 37] on button "Logs" at bounding box center [1111, 40] width 27 height 11
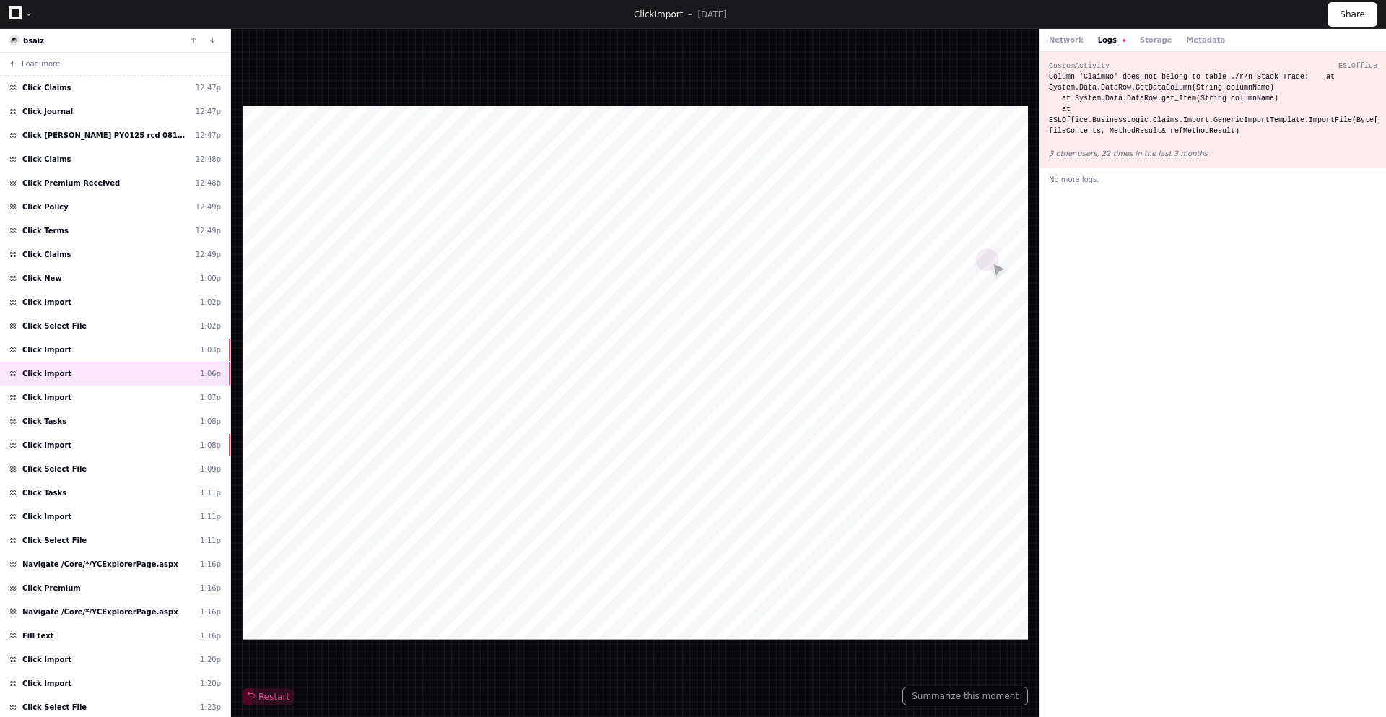
click at [1108, 37] on button "Logs" at bounding box center [1111, 40] width 27 height 11
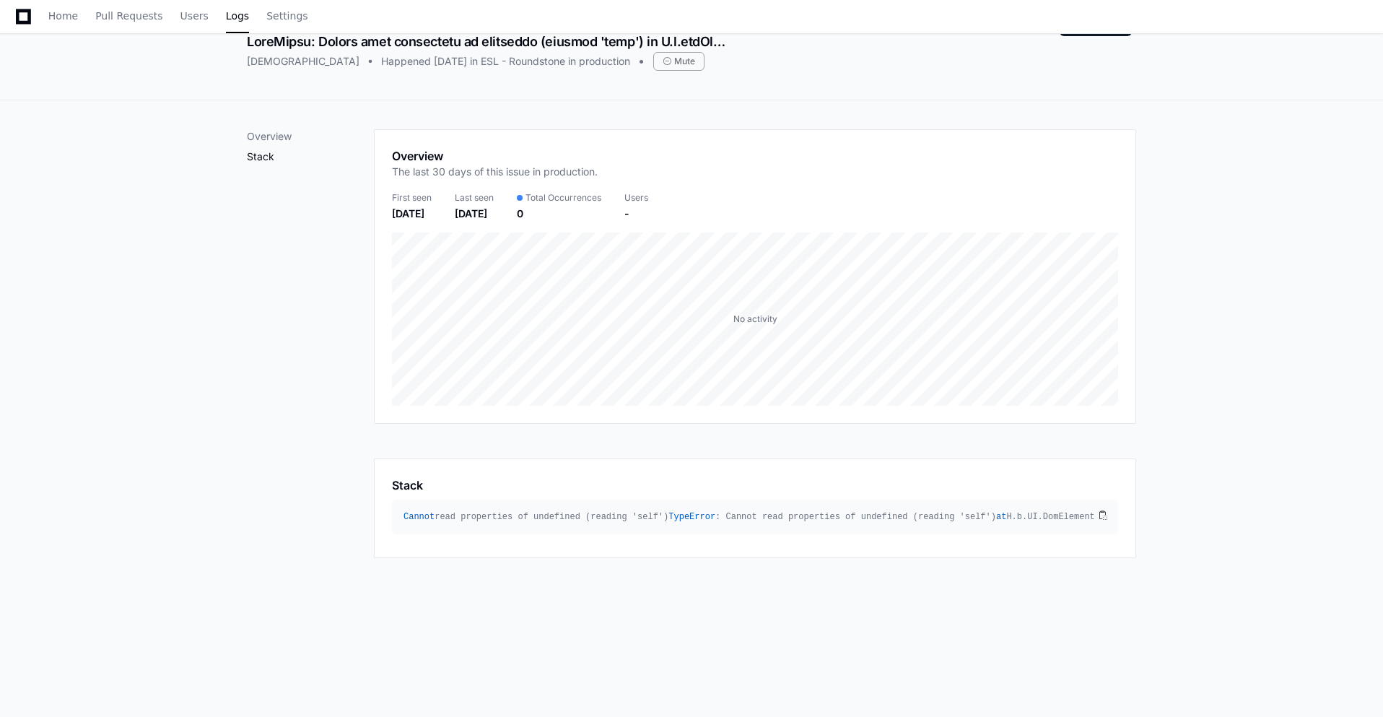
click at [280, 160] on p "Stack" at bounding box center [310, 156] width 127 height 14
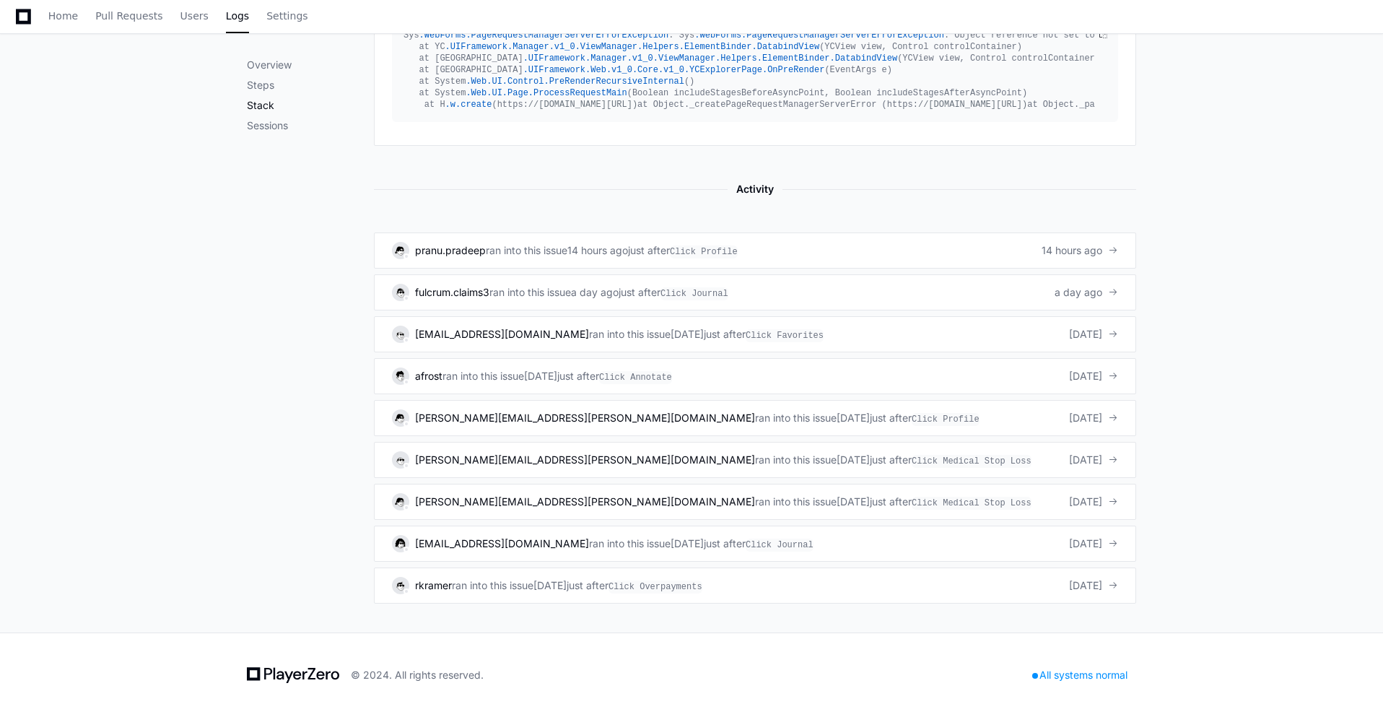
scroll to position [852, 0]
click at [587, 258] on div "14 hours ago" at bounding box center [597, 250] width 61 height 14
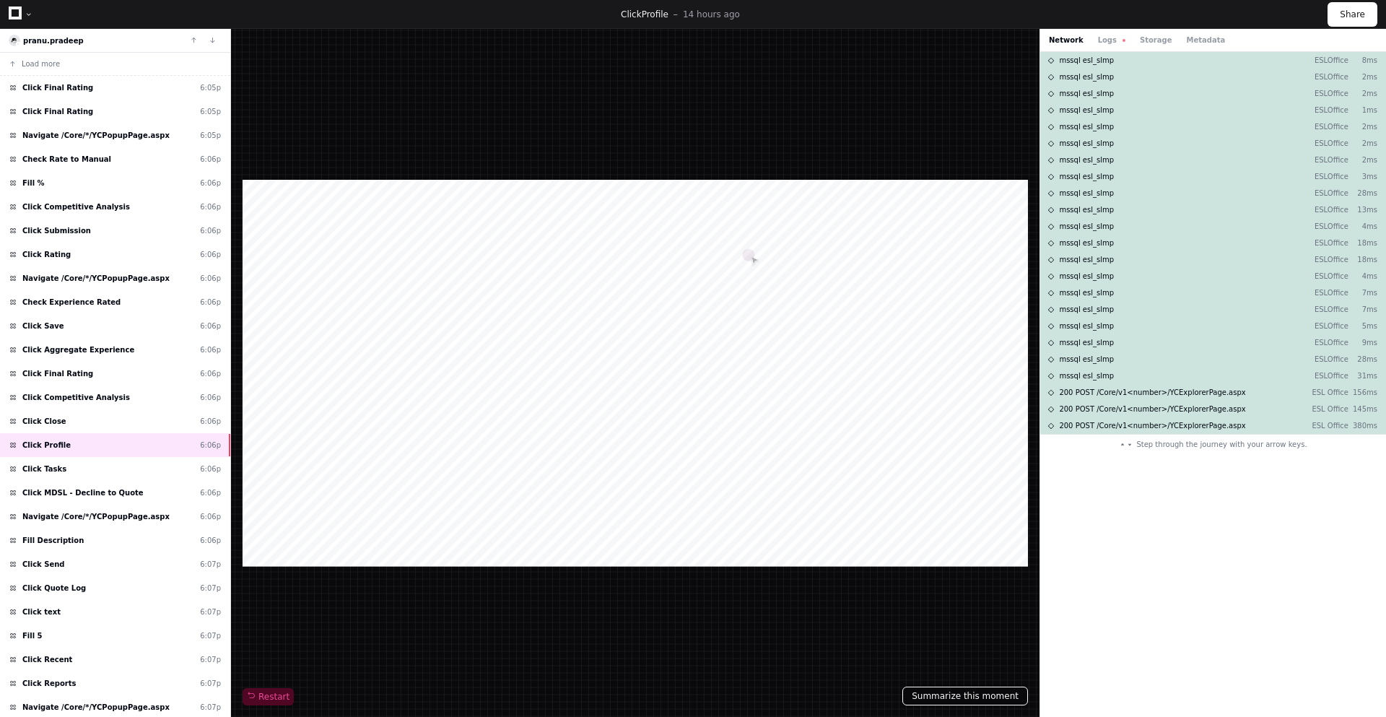
click at [956, 697] on button "Summarize this moment" at bounding box center [965, 695] width 126 height 19
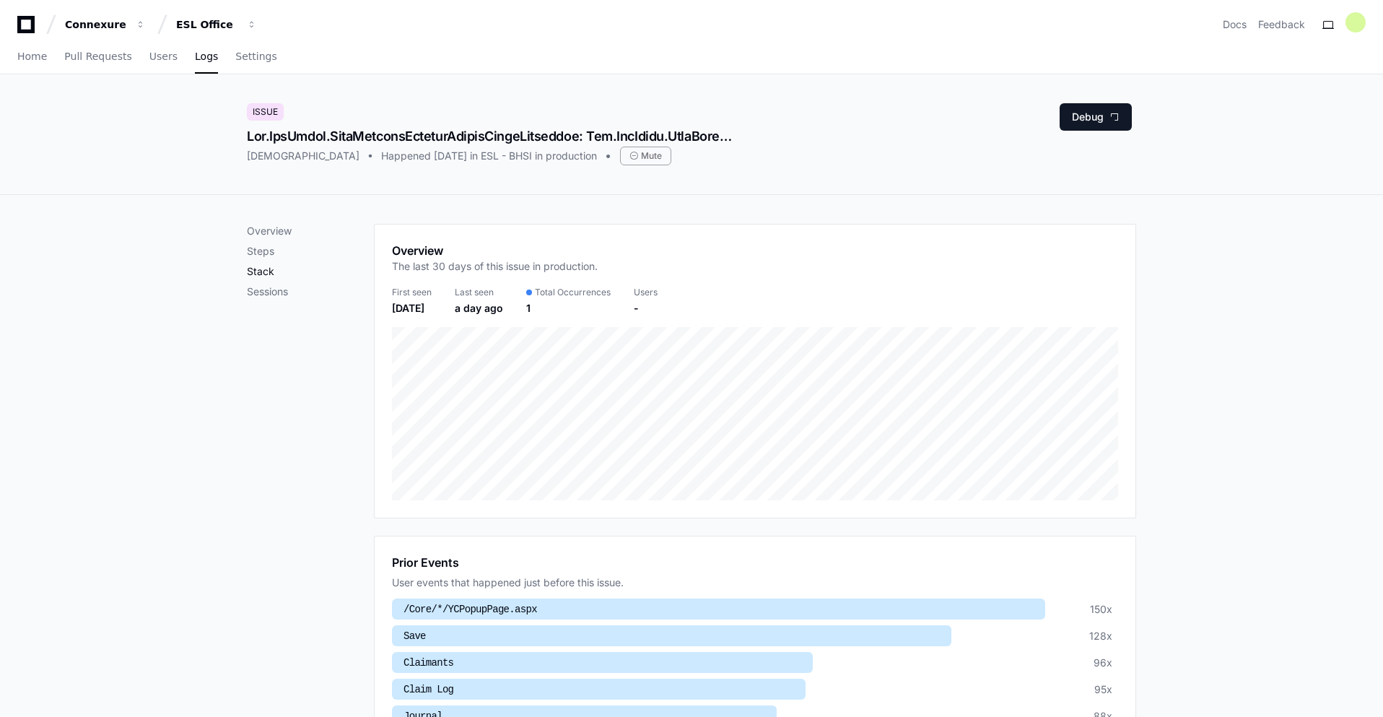
click at [269, 274] on p "Stack" at bounding box center [310, 271] width 127 height 14
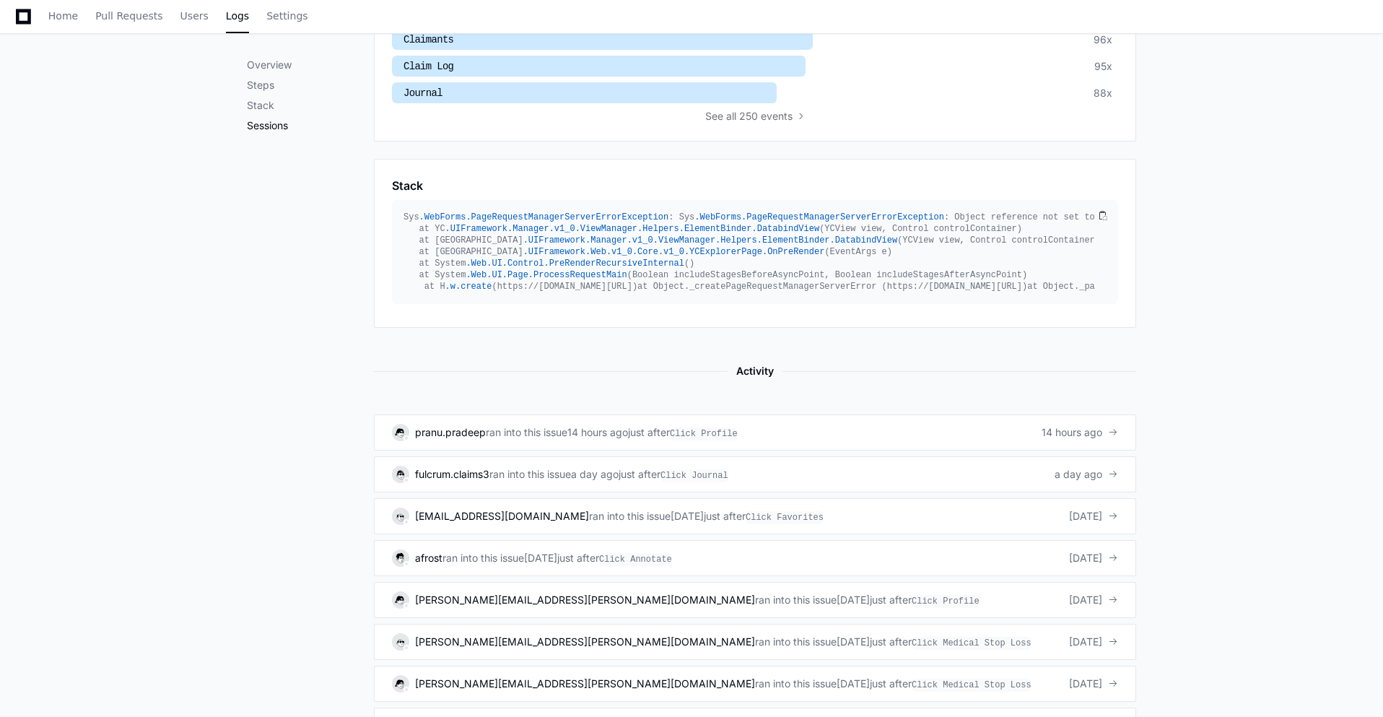
click at [279, 127] on p "Sessions" at bounding box center [310, 125] width 127 height 14
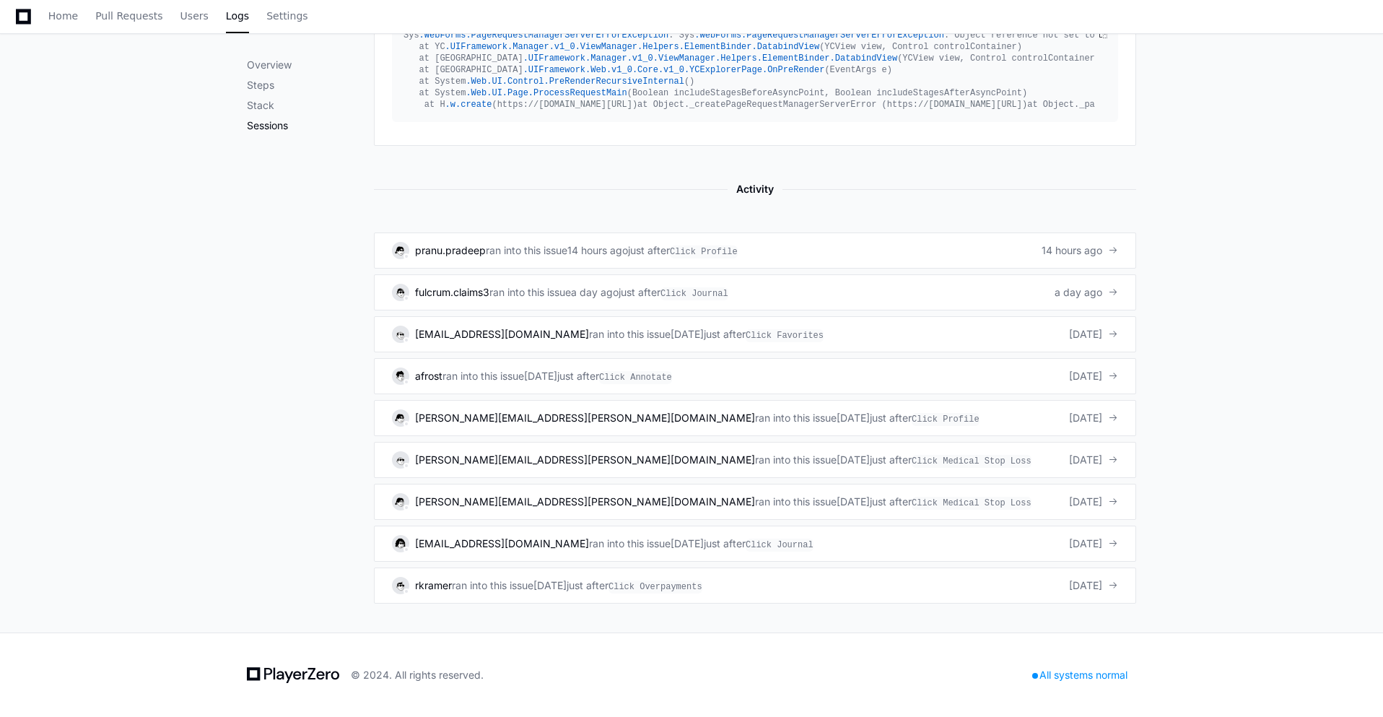
scroll to position [909, 0]
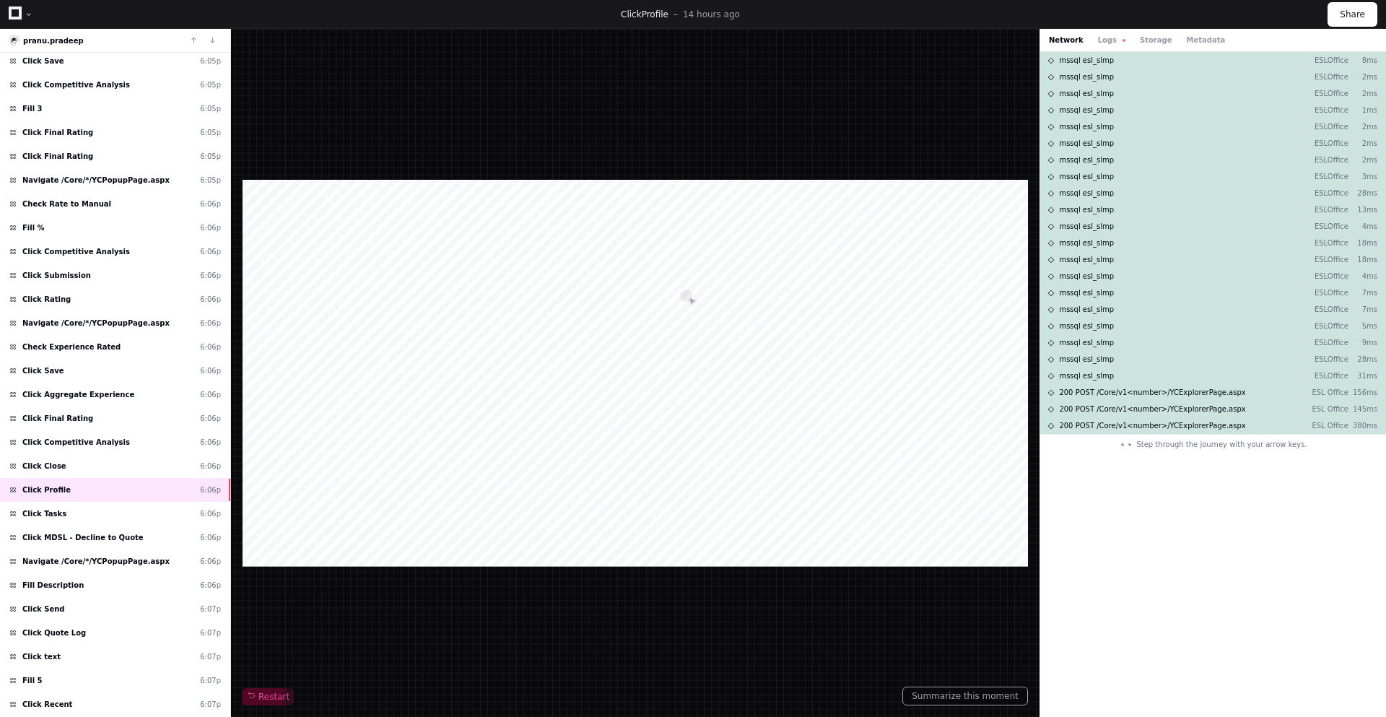
scroll to position [477, 0]
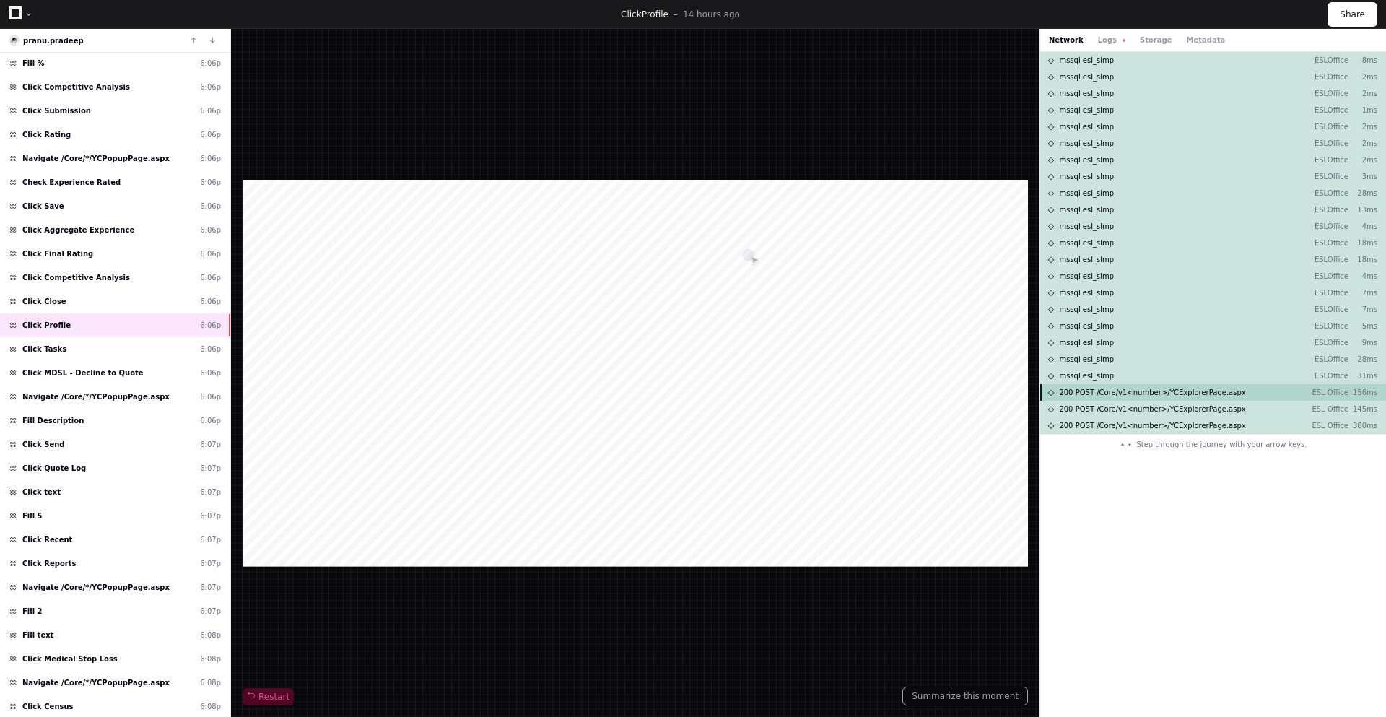
click at [1156, 396] on span "200 POST /Core/v1<number>/YCExplorerPage.aspx" at bounding box center [1152, 392] width 186 height 11
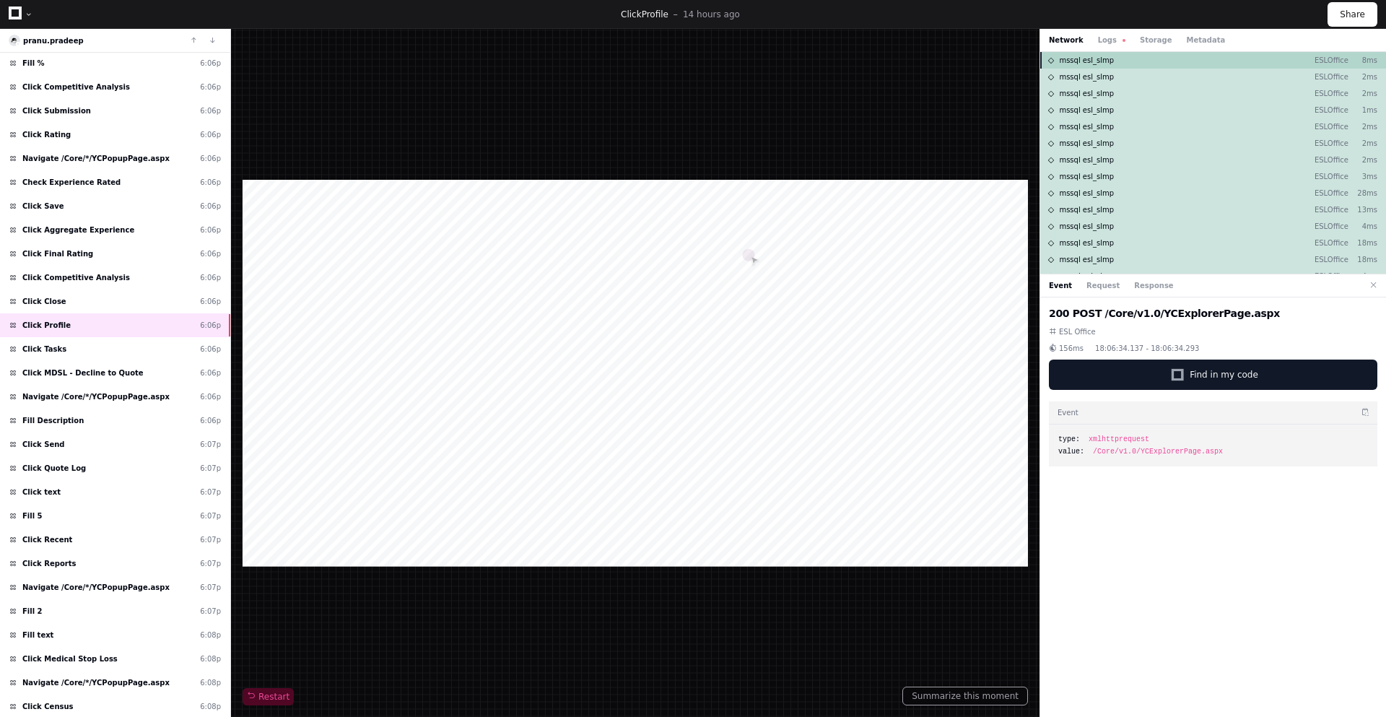
click at [1099, 58] on span "mssql esl_slmp" at bounding box center [1086, 60] width 55 height 11
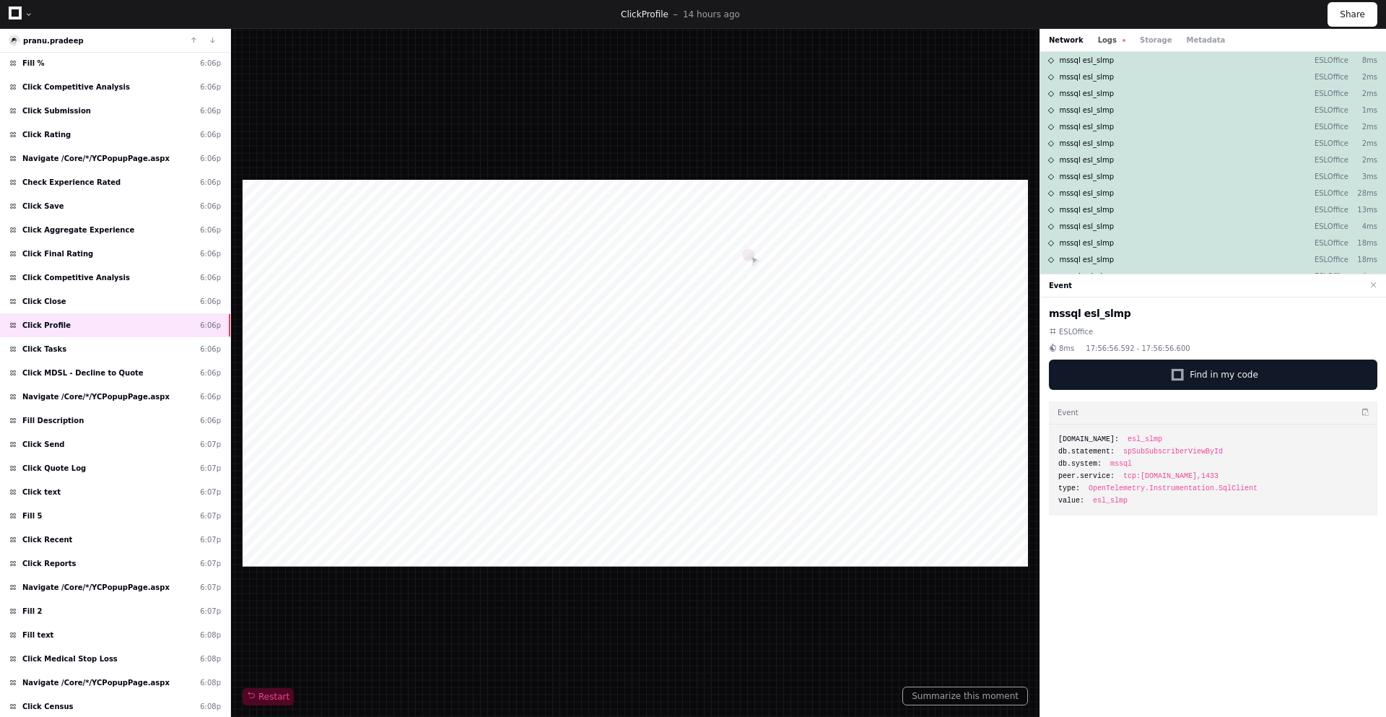
click at [1099, 36] on button "Logs" at bounding box center [1111, 40] width 27 height 11
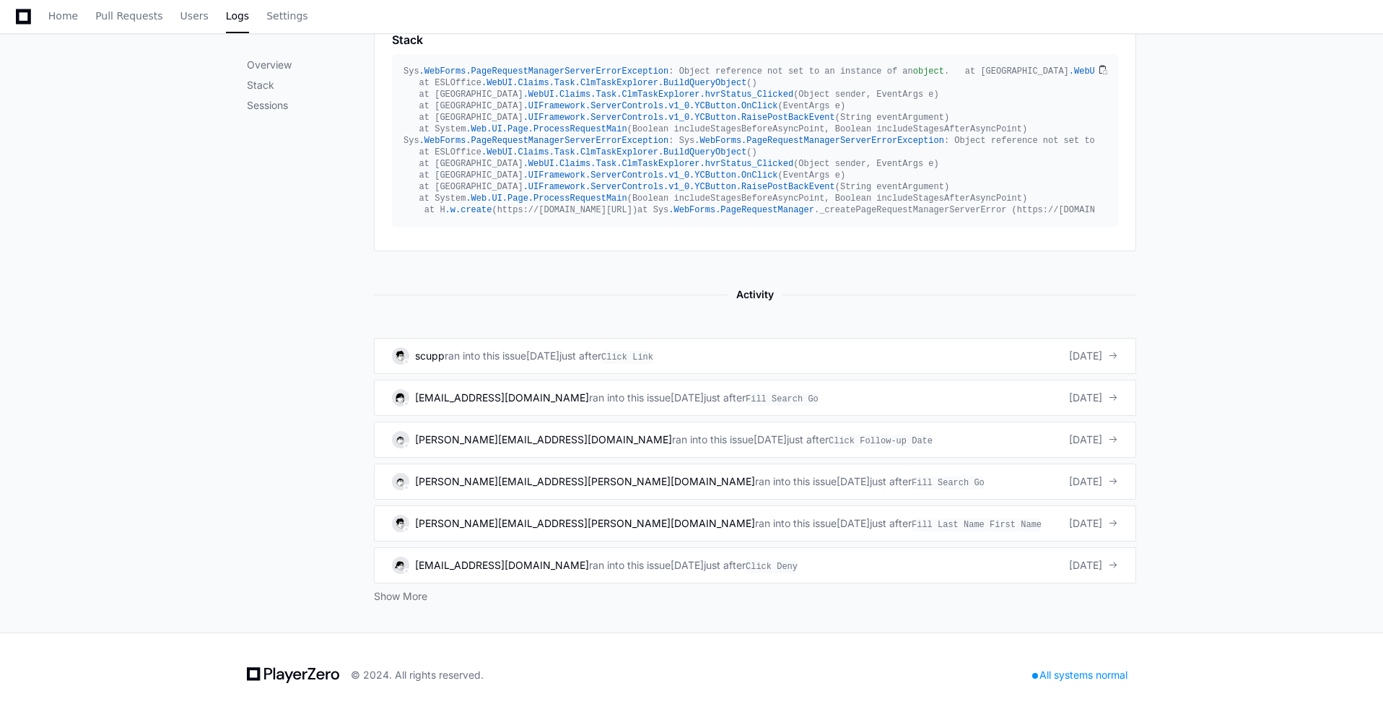
scroll to position [624, 0]
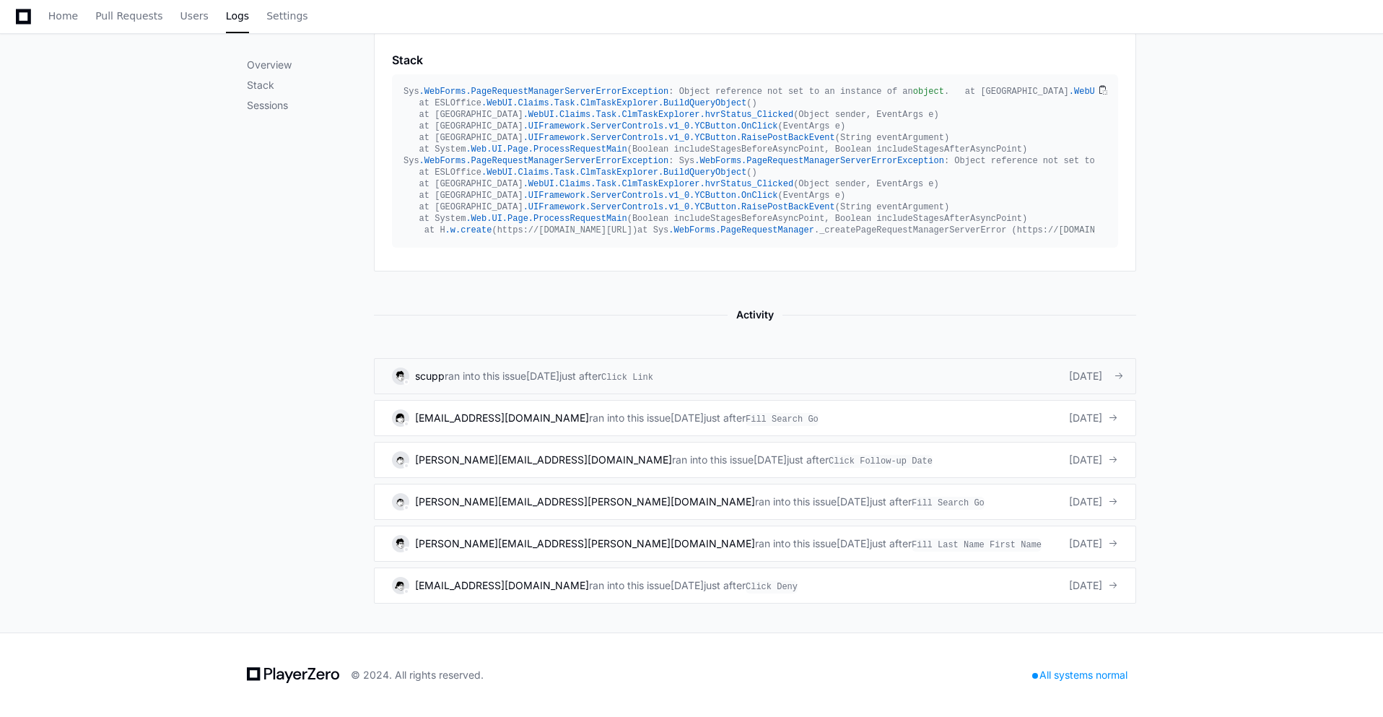
click at [736, 378] on div "scupp ran into this issue 4 days ago just after Click Link 4 days ago" at bounding box center [755, 375] width 726 height 17
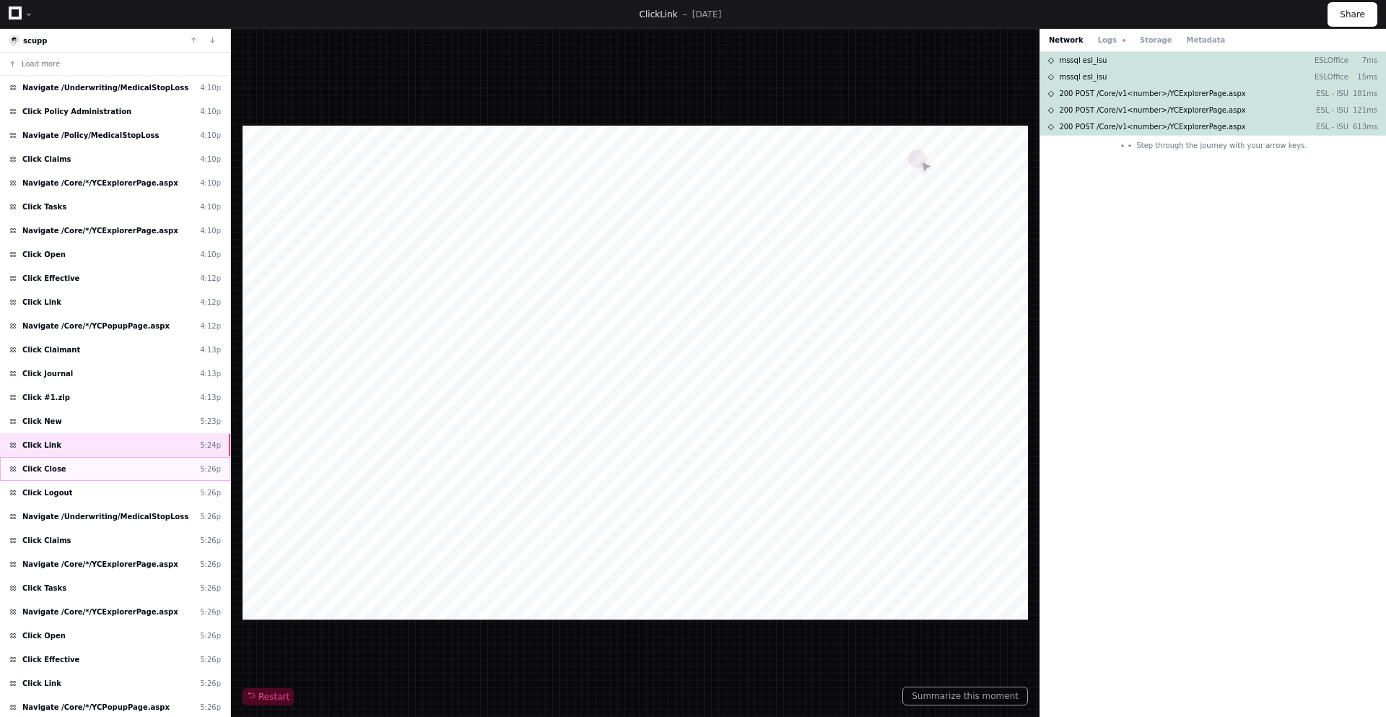
click at [134, 463] on div "Click Close 5:26p" at bounding box center [115, 469] width 230 height 24
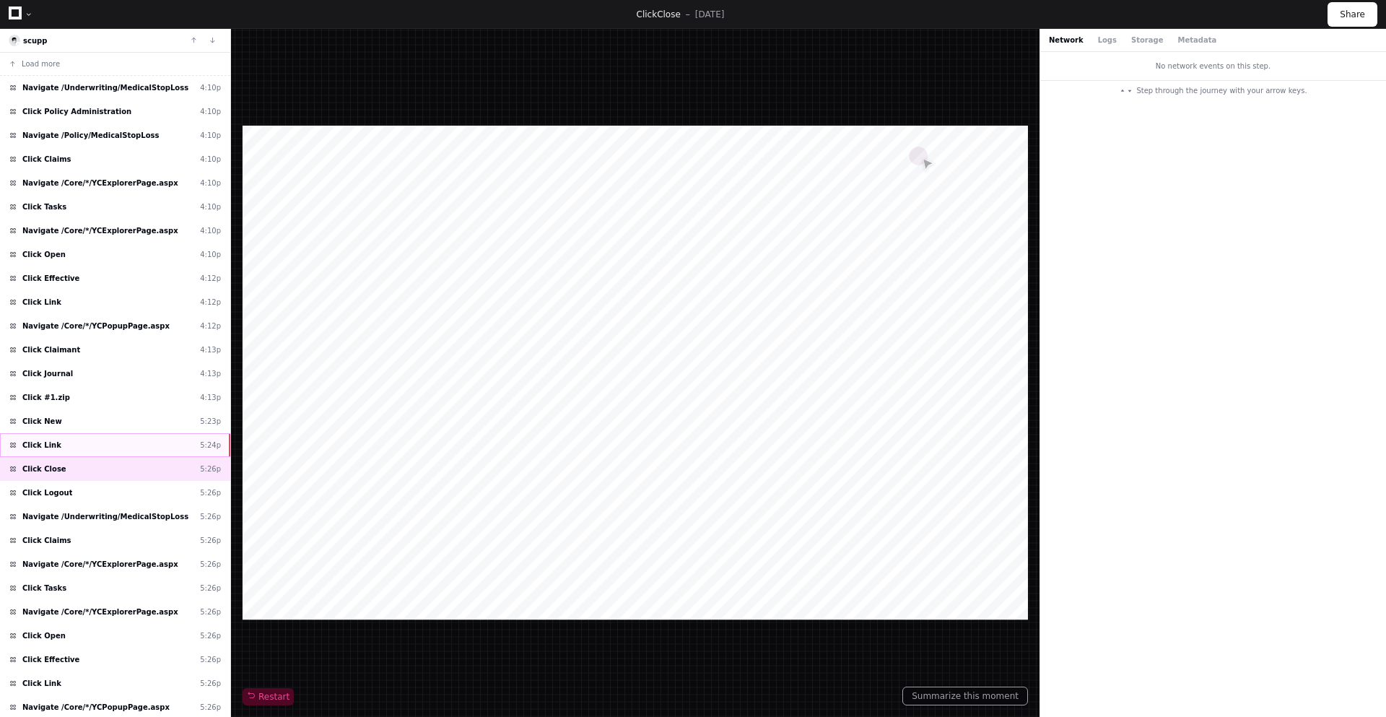
click at [95, 438] on div "Click Link 5:24p" at bounding box center [115, 445] width 230 height 24
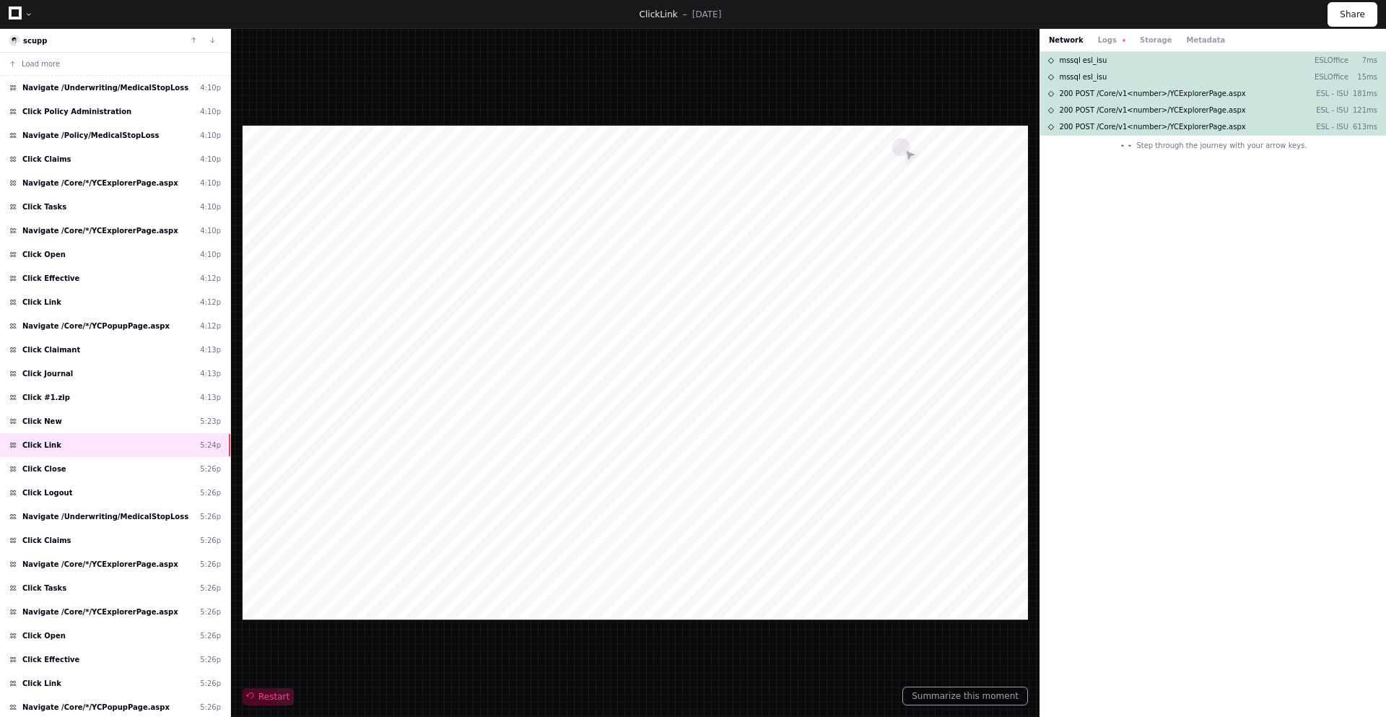
click at [274, 701] on span "Restart" at bounding box center [268, 697] width 43 height 12
click at [1104, 38] on button "Logs" at bounding box center [1111, 40] width 27 height 11
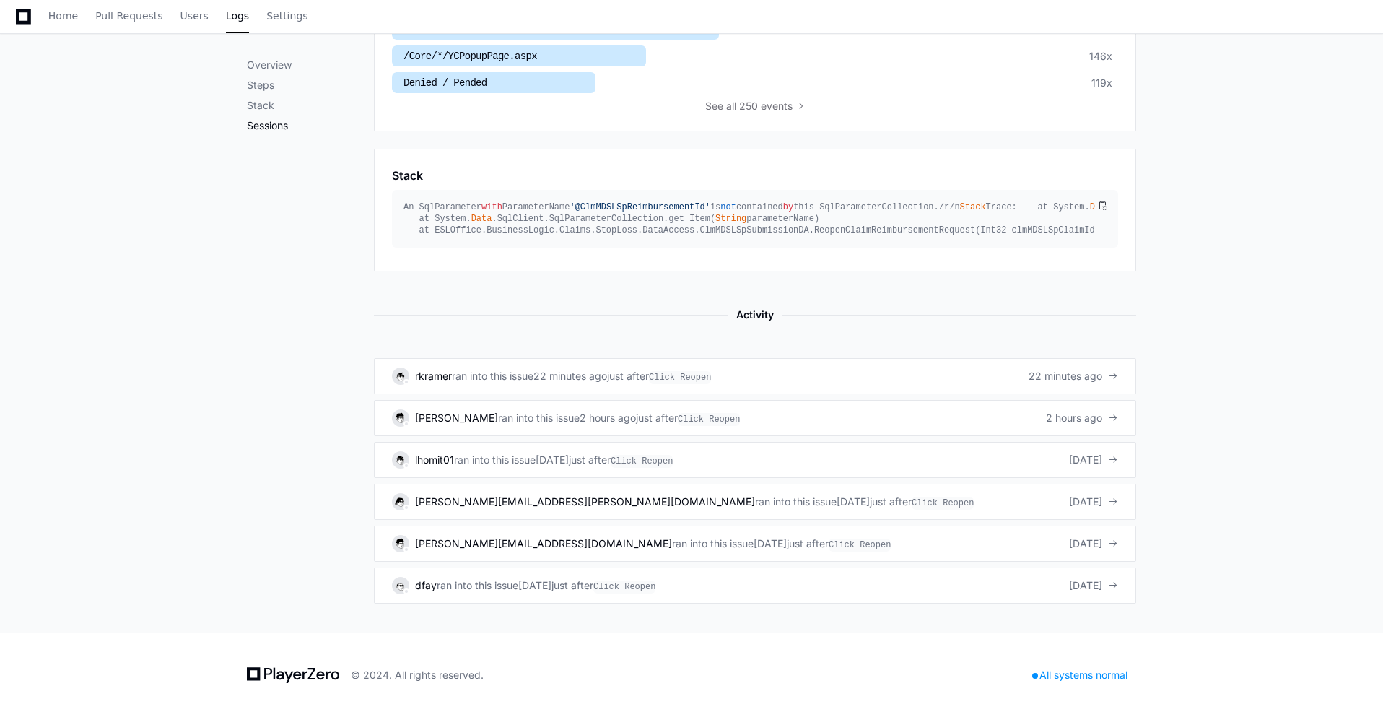
scroll to position [632, 0]
click at [579, 383] on div "22 minutes ago" at bounding box center [570, 376] width 74 height 14
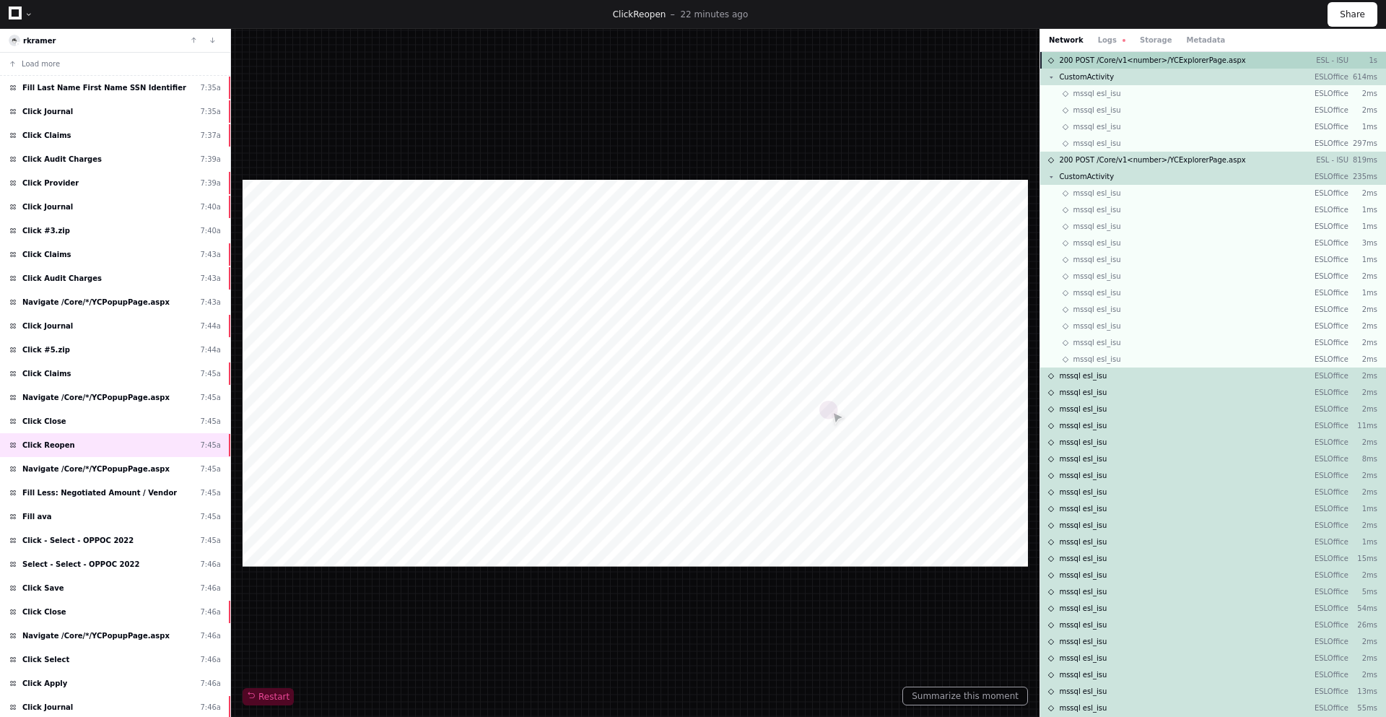
click at [1111, 58] on span "200 POST /Core/v1<number>/YCExplorerPage.aspx" at bounding box center [1152, 60] width 186 height 11
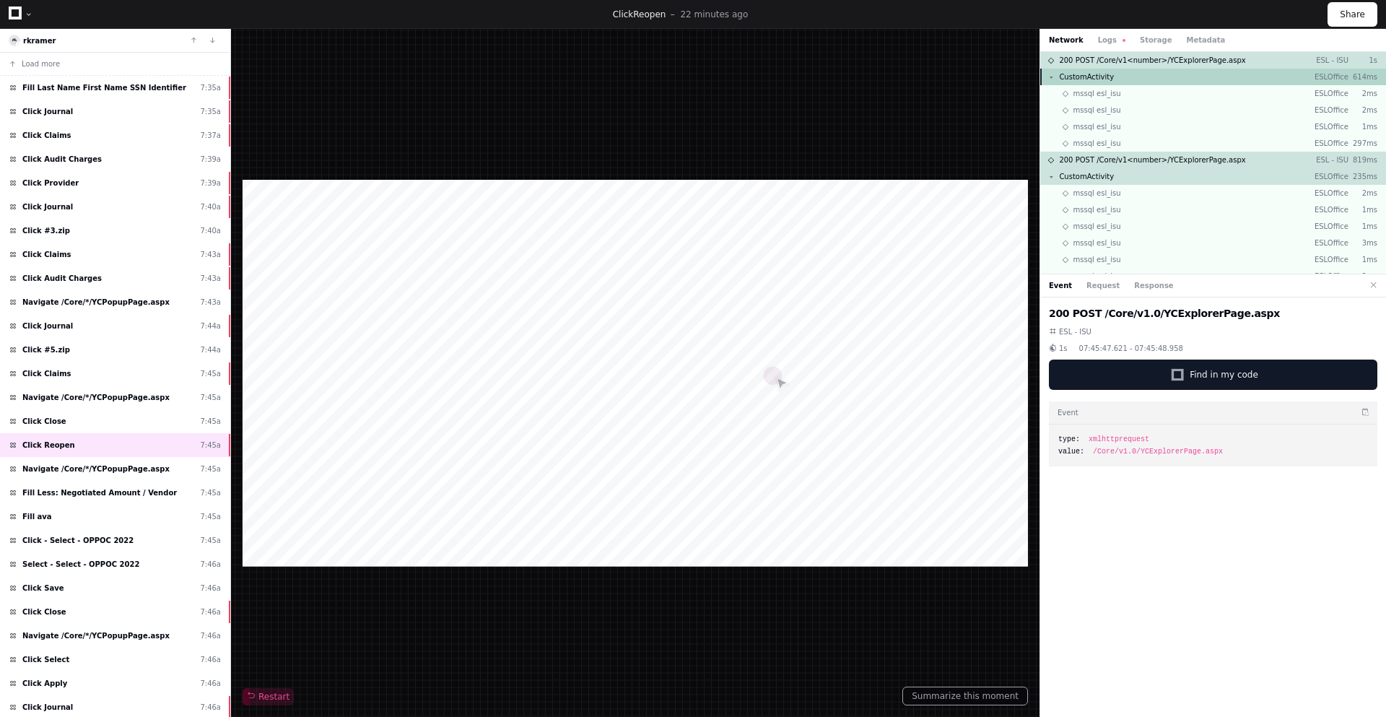
click at [1131, 76] on div "CustomActivity ESLOffice 614ms" at bounding box center [1213, 77] width 346 height 17
